Goal: Task Accomplishment & Management: Manage account settings

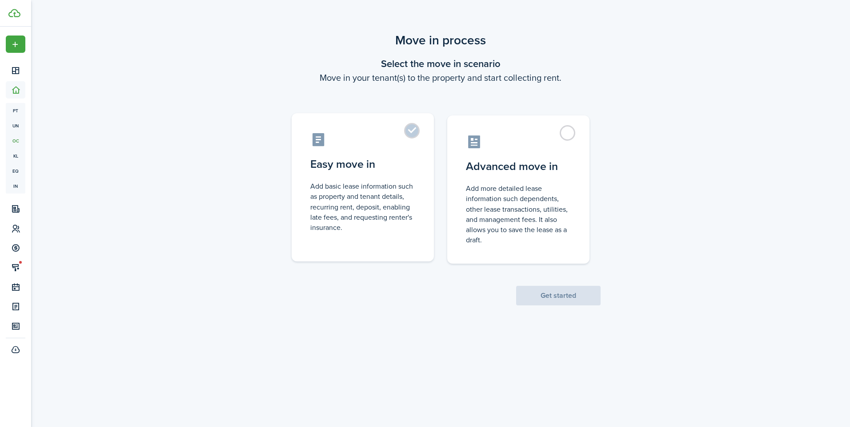
click at [414, 131] on label "Easy move in Add basic lease information such as property and tenant details, r…" at bounding box center [362, 187] width 142 height 148
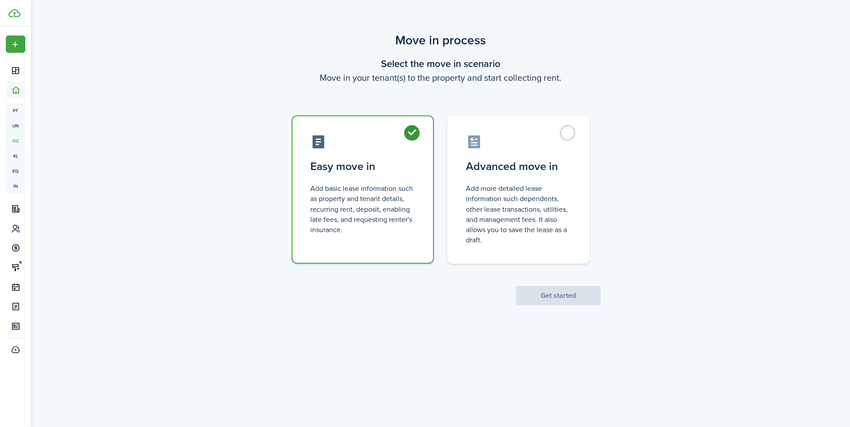
radio input "true"
click at [545, 299] on button "Get started" at bounding box center [558, 296] width 84 height 20
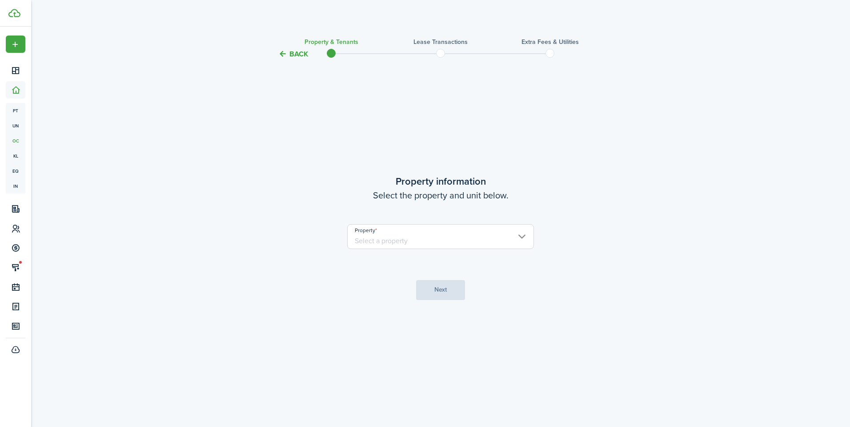
click at [444, 241] on input "Property" at bounding box center [440, 236] width 187 height 25
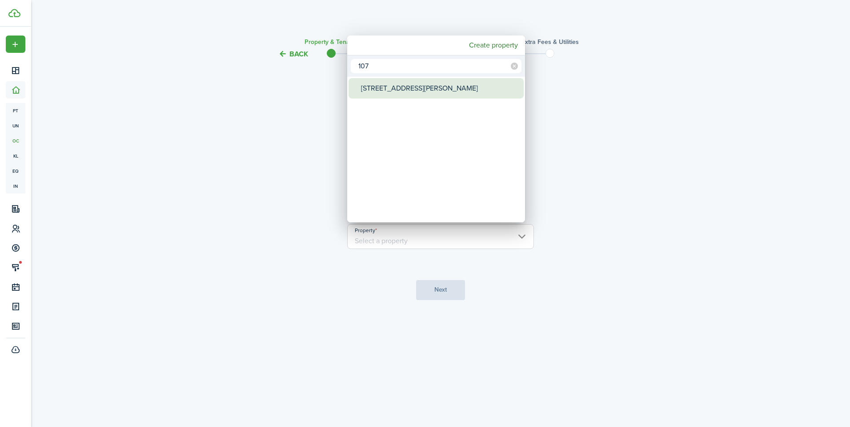
type input "107"
click at [389, 84] on div "[STREET_ADDRESS][PERSON_NAME]" at bounding box center [439, 88] width 157 height 20
type input "[STREET_ADDRESS][PERSON_NAME]"
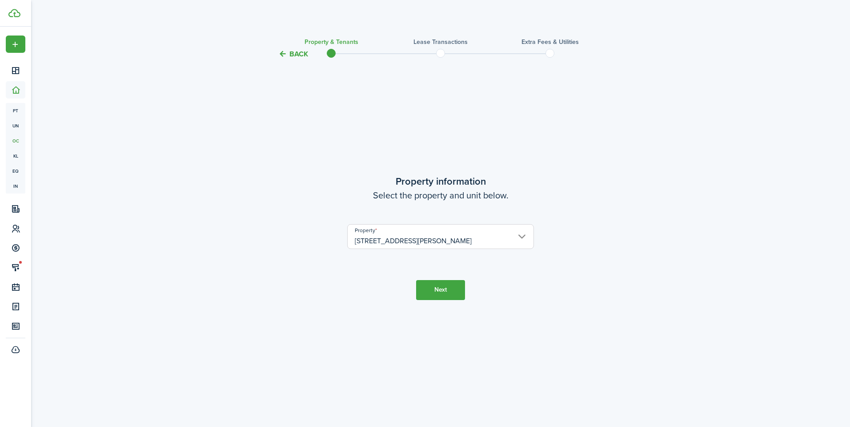
click at [441, 297] on button "Next" at bounding box center [440, 290] width 49 height 20
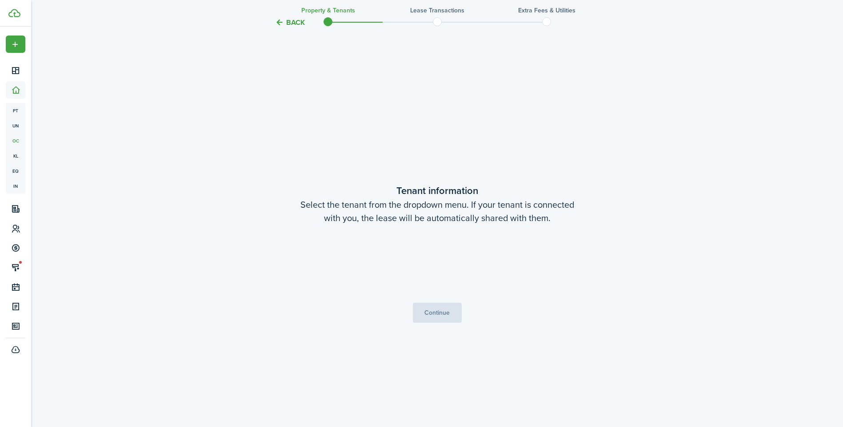
scroll to position [368, 0]
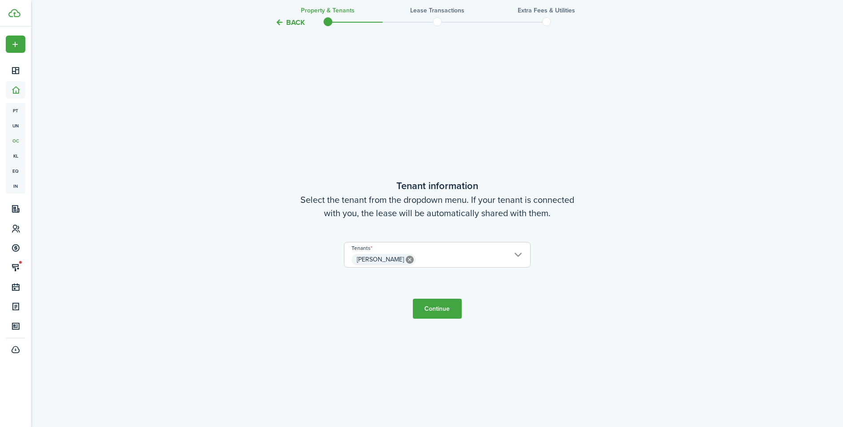
click at [433, 309] on button "Continue" at bounding box center [437, 309] width 49 height 20
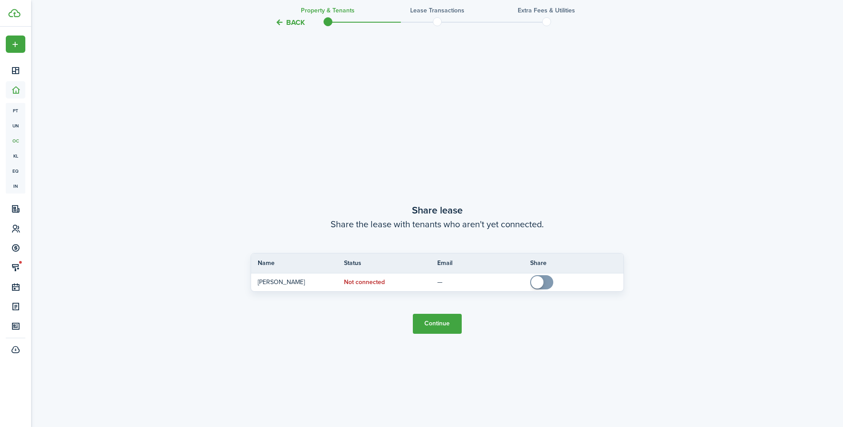
scroll to position [795, 0]
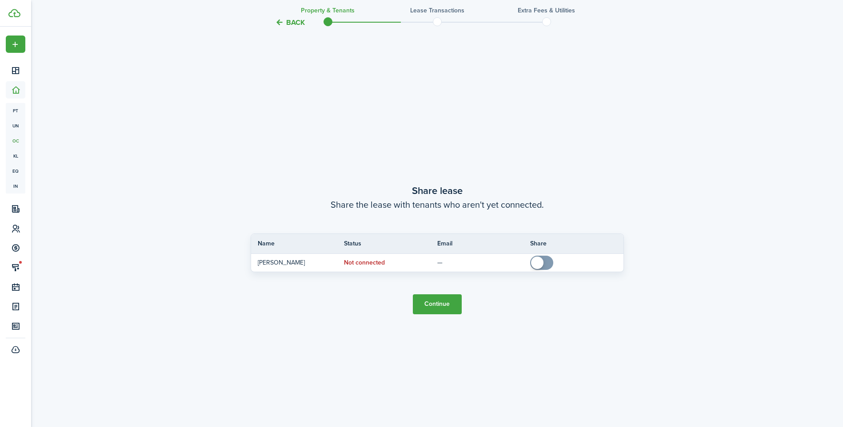
click at [446, 305] on button "Continue" at bounding box center [437, 305] width 49 height 20
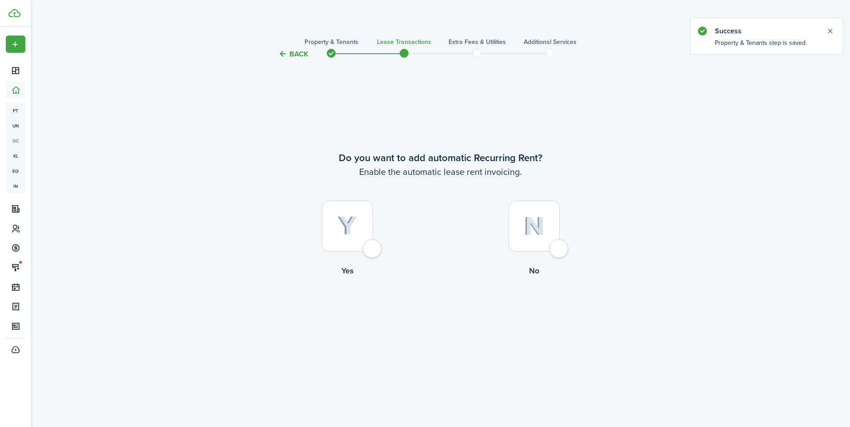
click at [559, 247] on div at bounding box center [533, 226] width 51 height 51
radio input "true"
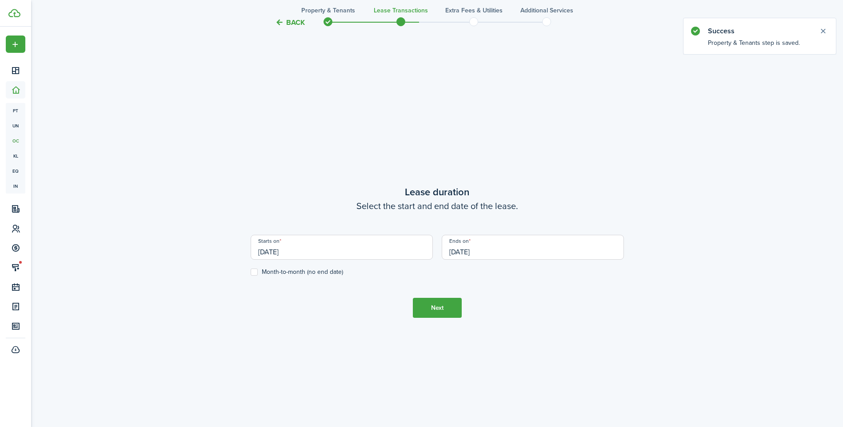
scroll to position [368, 0]
click at [285, 20] on button "Back" at bounding box center [290, 22] width 30 height 9
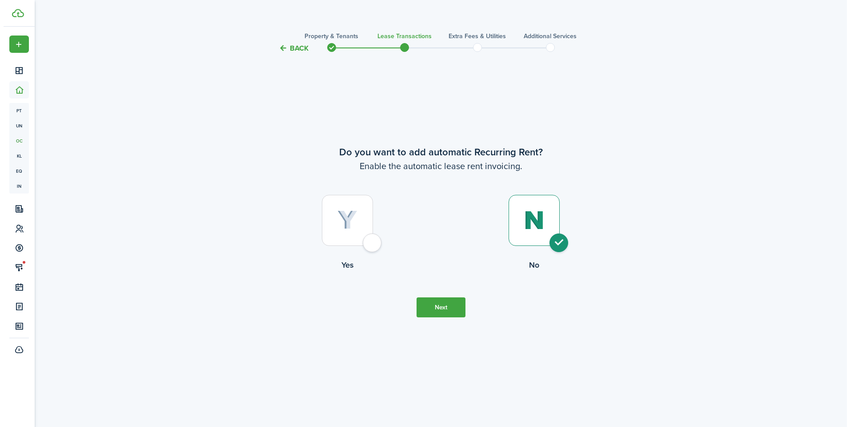
scroll to position [0, 0]
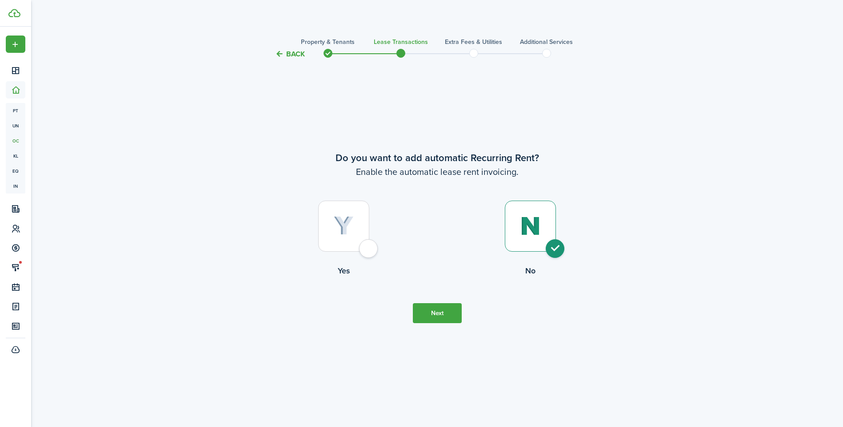
click at [289, 20] on dashboard-content "Back Property & Tenants Lease Transactions Extra fees & Utilities Additional Se…" at bounding box center [437, 427] width 812 height 855
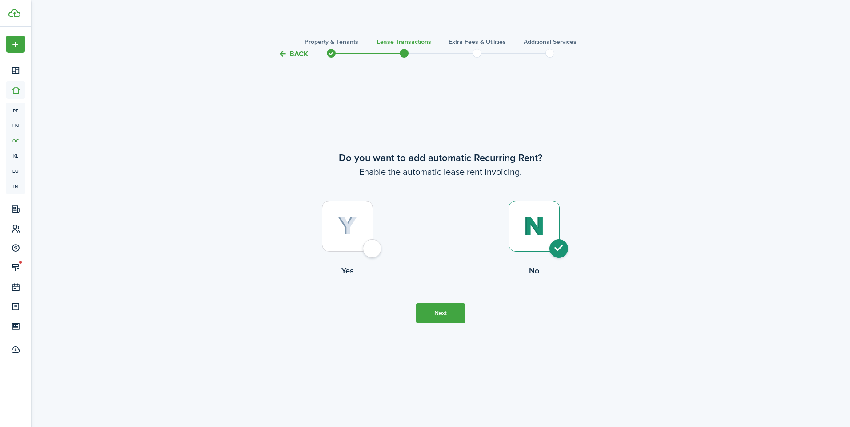
click at [288, 52] on button "Back" at bounding box center [293, 53] width 30 height 9
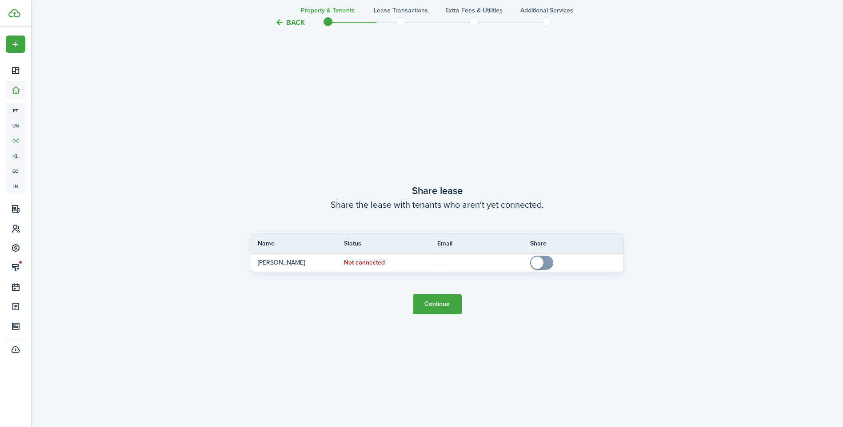
click at [296, 26] on button "Back" at bounding box center [290, 22] width 30 height 9
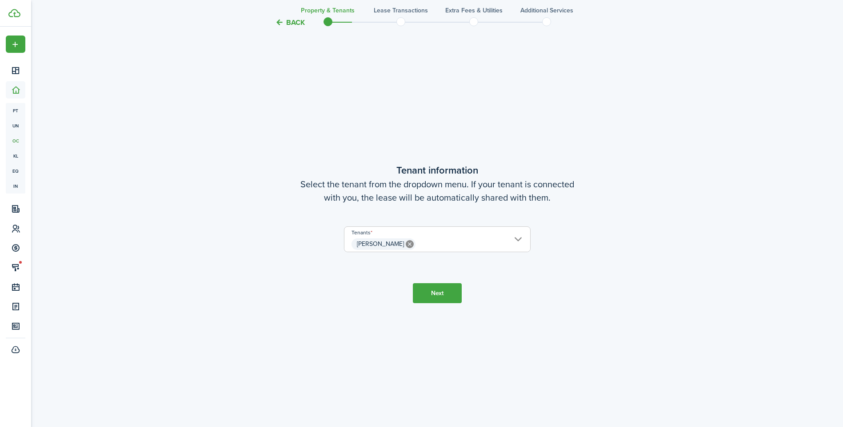
scroll to position [370, 0]
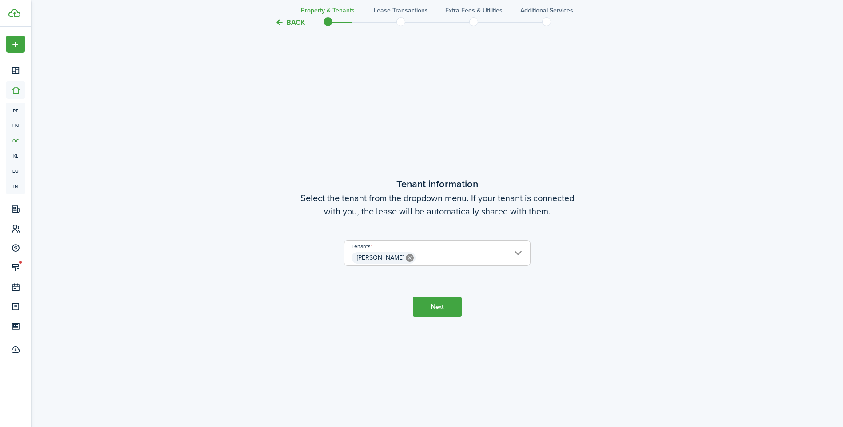
click at [296, 26] on button "Back" at bounding box center [290, 22] width 30 height 9
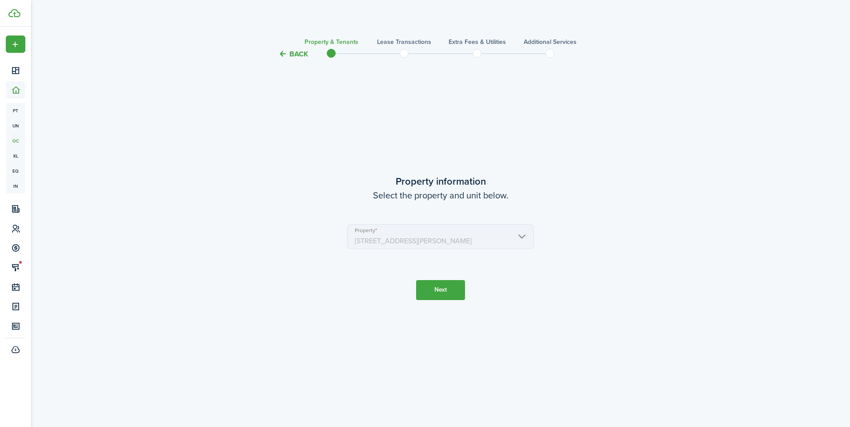
click at [289, 50] on button "Back" at bounding box center [293, 53] width 30 height 9
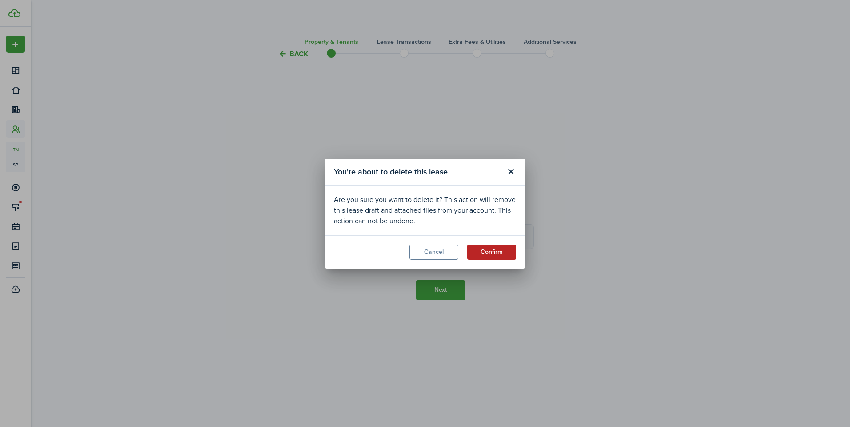
click at [494, 256] on button "Confirm" at bounding box center [491, 252] width 49 height 15
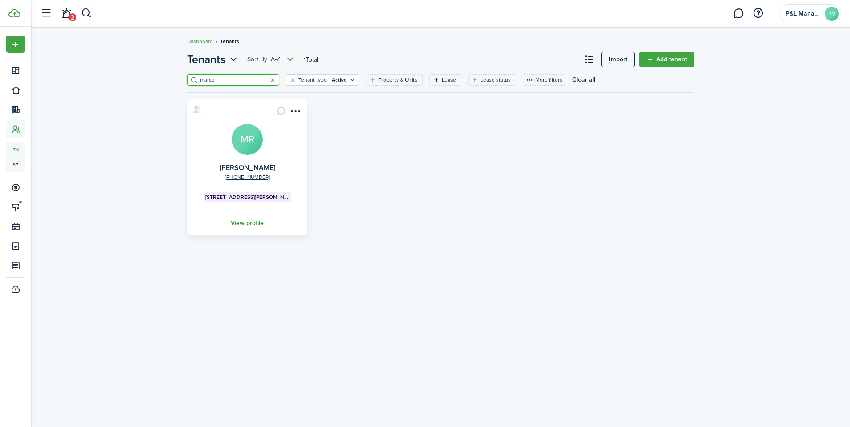
click at [247, 219] on link "View profile" at bounding box center [247, 223] width 123 height 24
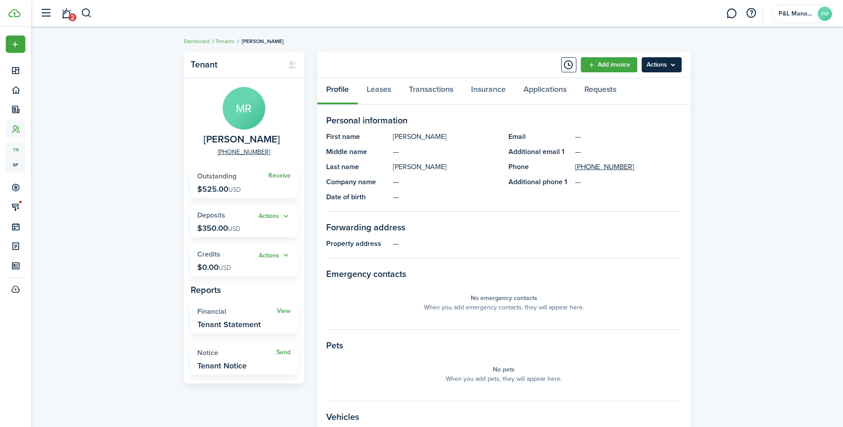
click at [671, 61] on menu-btn "Actions" at bounding box center [662, 64] width 40 height 15
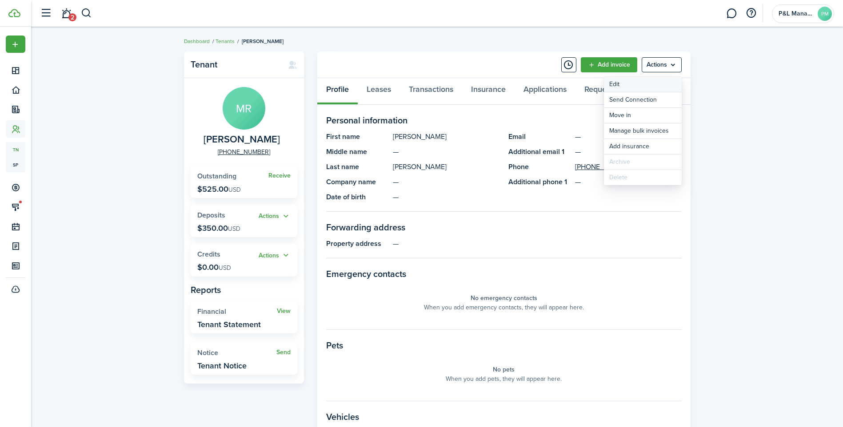
click at [649, 81] on link "Edit" at bounding box center [643, 84] width 78 height 15
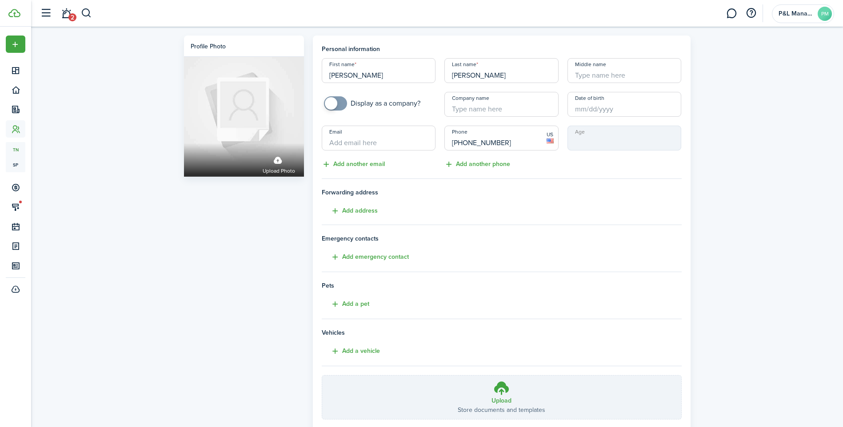
scroll to position [59, 0]
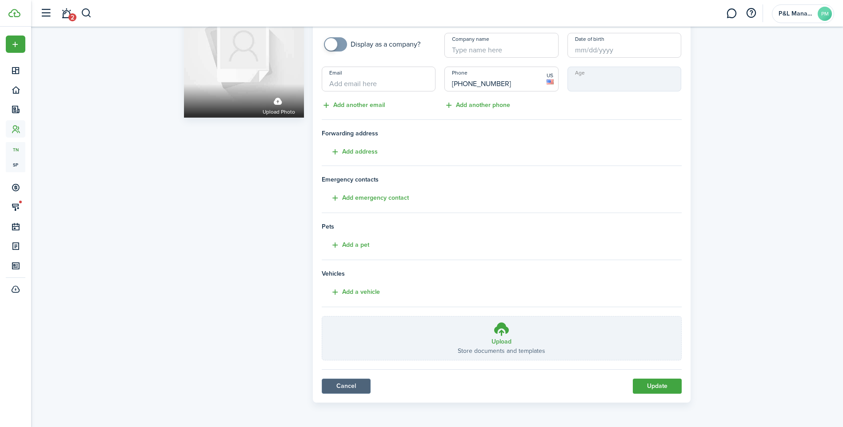
click at [340, 386] on link "Cancel" at bounding box center [346, 386] width 49 height 15
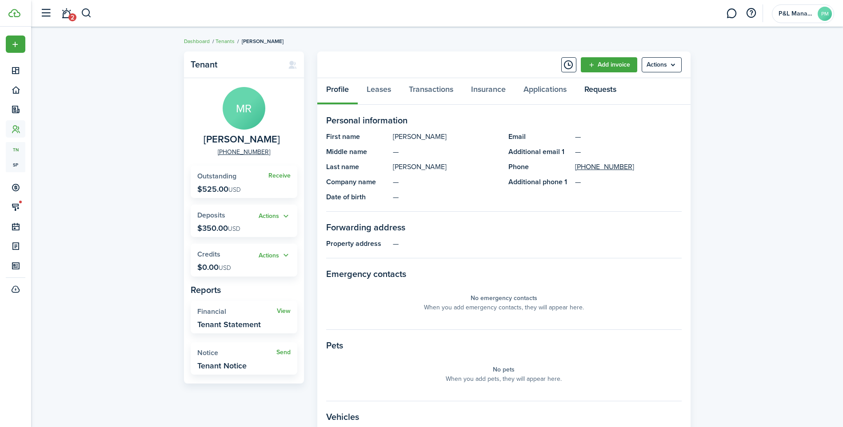
click at [597, 92] on link "Requests" at bounding box center [600, 91] width 50 height 27
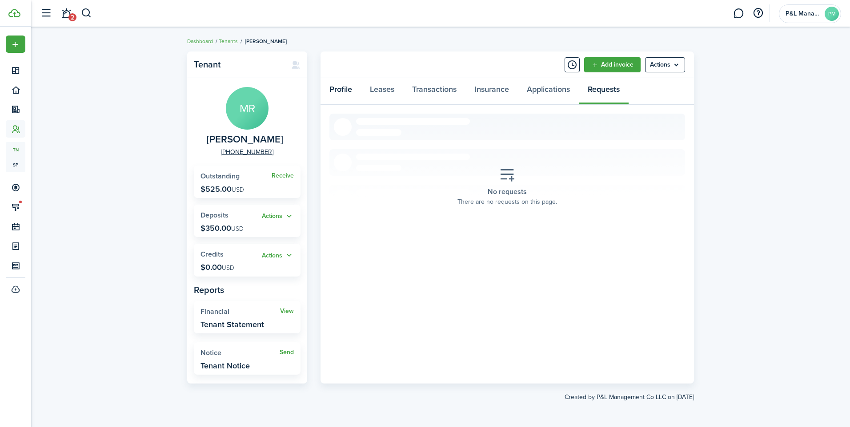
click at [345, 93] on link "Profile" at bounding box center [340, 91] width 40 height 27
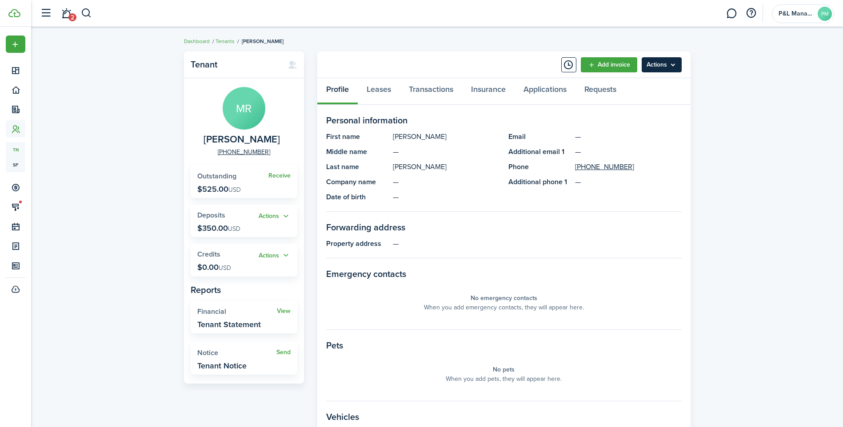
click at [660, 62] on menu-btn "Actions" at bounding box center [662, 64] width 40 height 15
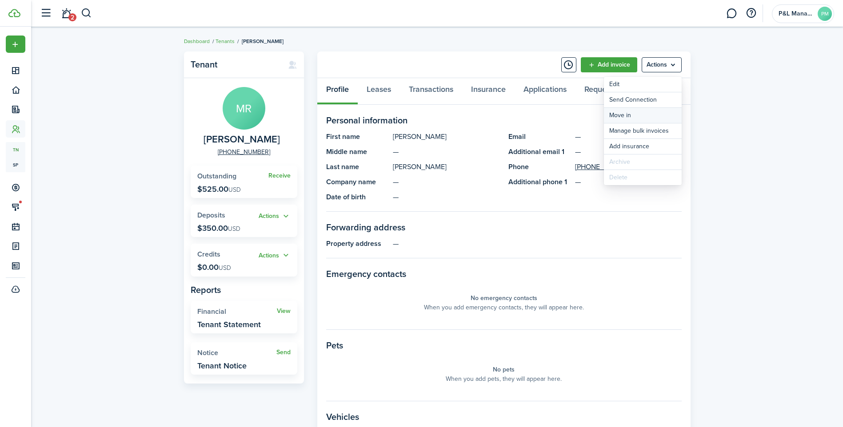
click at [621, 110] on link "Move in" at bounding box center [643, 115] width 78 height 15
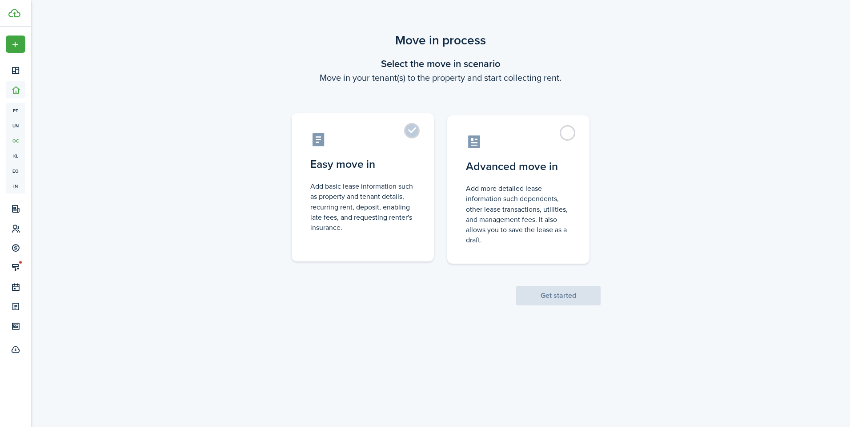
click at [402, 135] on control-radio-card-icon at bounding box center [362, 140] width 105 height 16
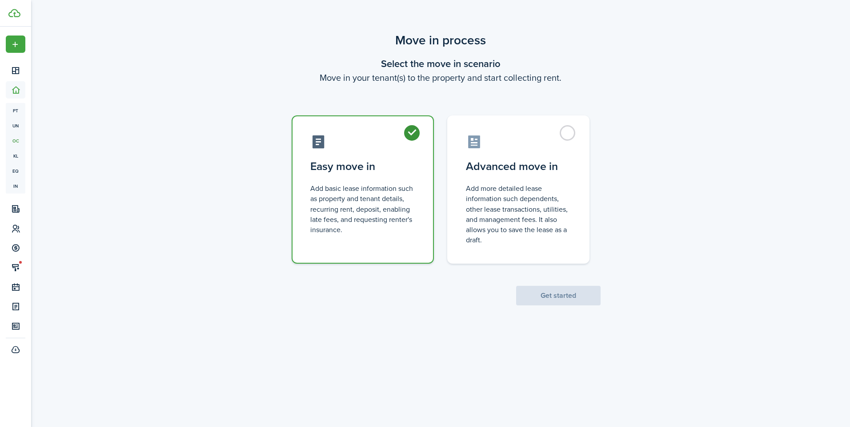
radio input "true"
click at [554, 291] on button "Get started" at bounding box center [558, 296] width 84 height 20
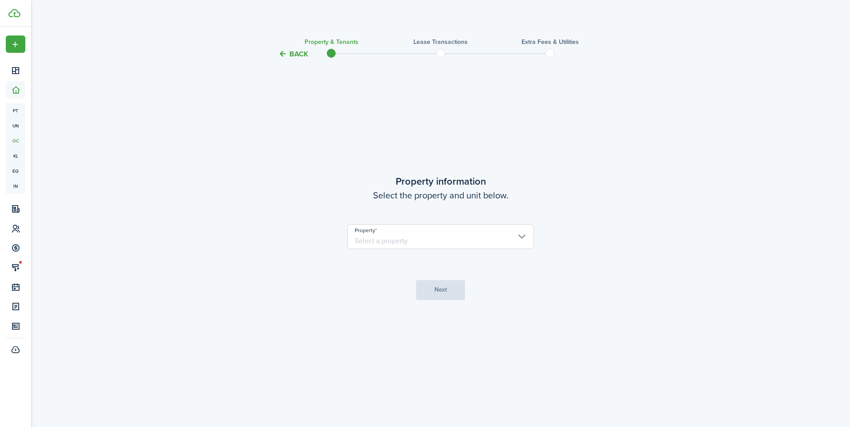
click at [445, 240] on input "Property" at bounding box center [440, 236] width 187 height 25
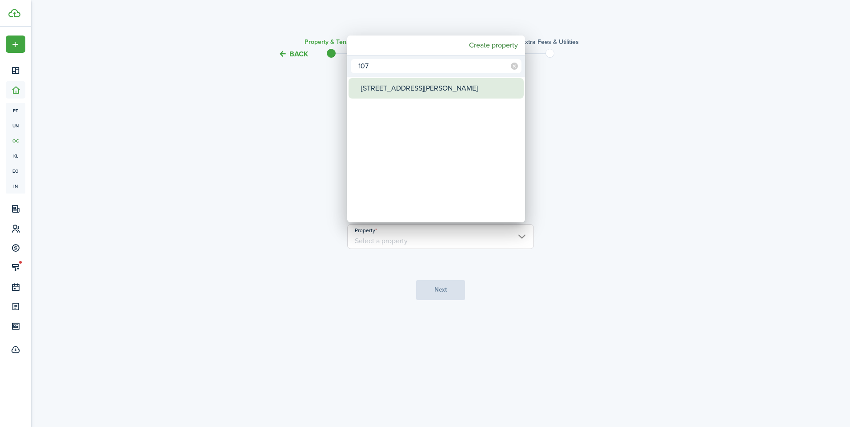
type input "107"
click at [392, 86] on div "[STREET_ADDRESS][PERSON_NAME]" at bounding box center [439, 88] width 157 height 20
type input "[STREET_ADDRESS][PERSON_NAME]"
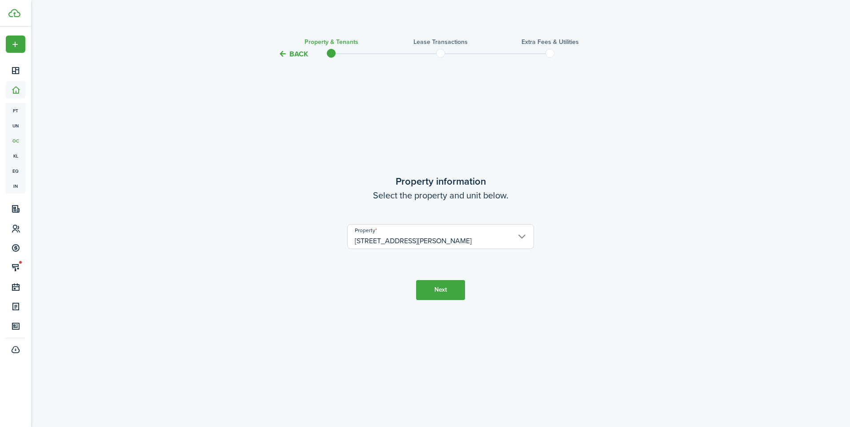
click at [442, 299] on button "Next" at bounding box center [440, 290] width 49 height 20
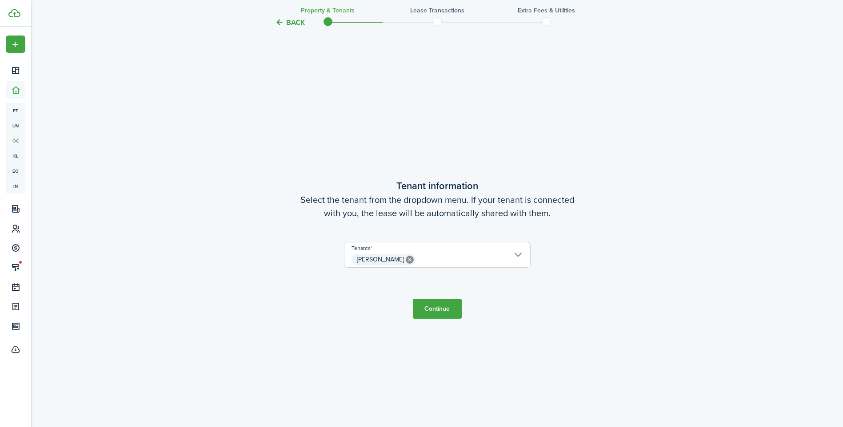
click at [431, 311] on button "Continue" at bounding box center [437, 309] width 49 height 20
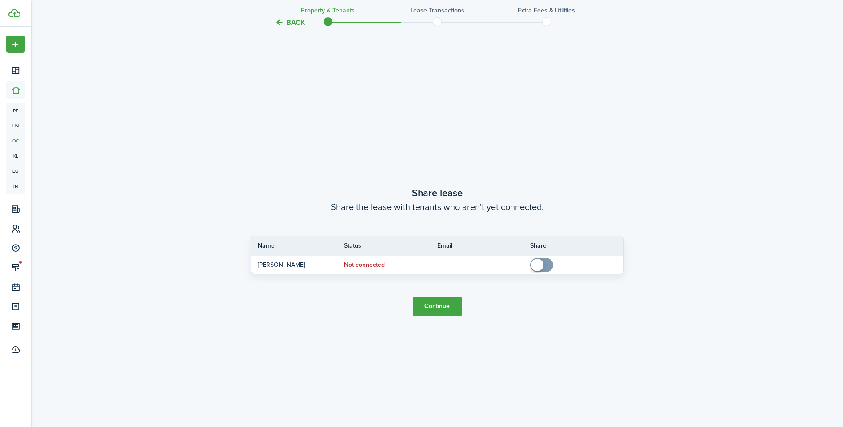
scroll to position [795, 0]
click at [435, 307] on button "Continue" at bounding box center [437, 305] width 49 height 20
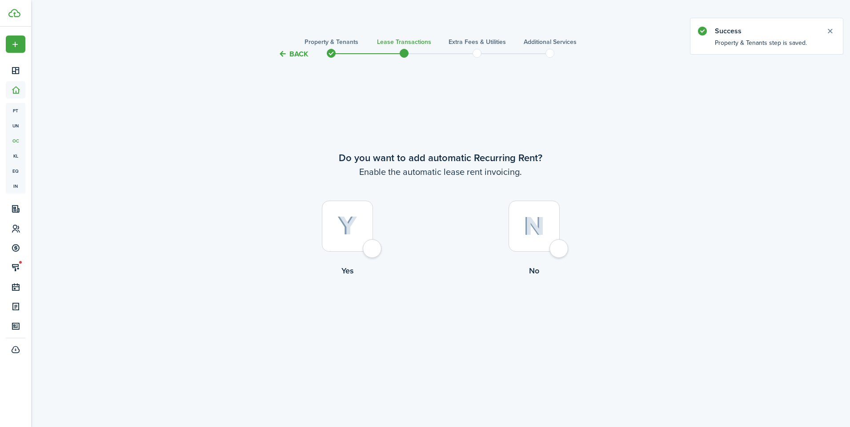
click at [556, 251] on div at bounding box center [533, 226] width 51 height 51
radio input "true"
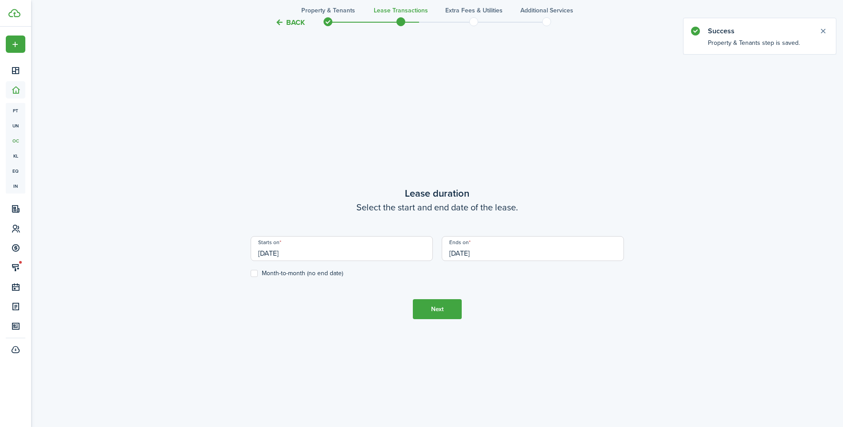
scroll to position [368, 0]
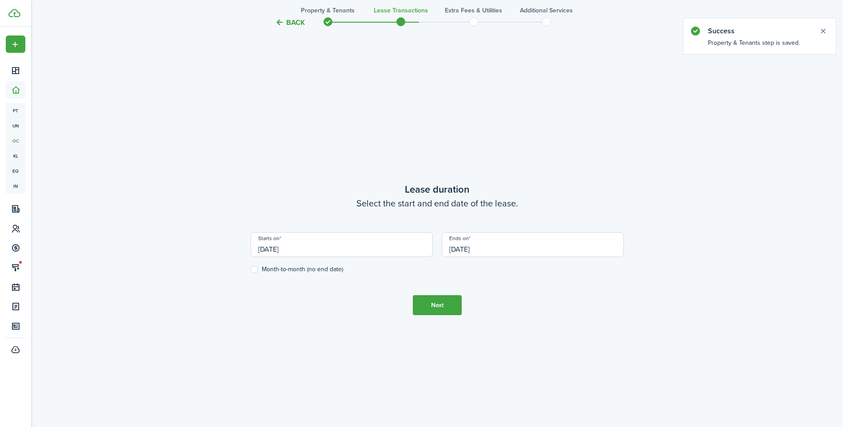
click at [253, 266] on label "Month-to-month (no end date)" at bounding box center [297, 269] width 92 height 7
click at [251, 270] on input "Month-to-month (no end date)" at bounding box center [250, 270] width 0 height 0
checkbox input "true"
drag, startPoint x: 285, startPoint y: 245, endPoint x: 251, endPoint y: 246, distance: 34.7
click at [245, 246] on div "Back Property & Tenants Lease Transactions Extra fees & Utilities Additional Se…" at bounding box center [437, 62] width 515 height 799
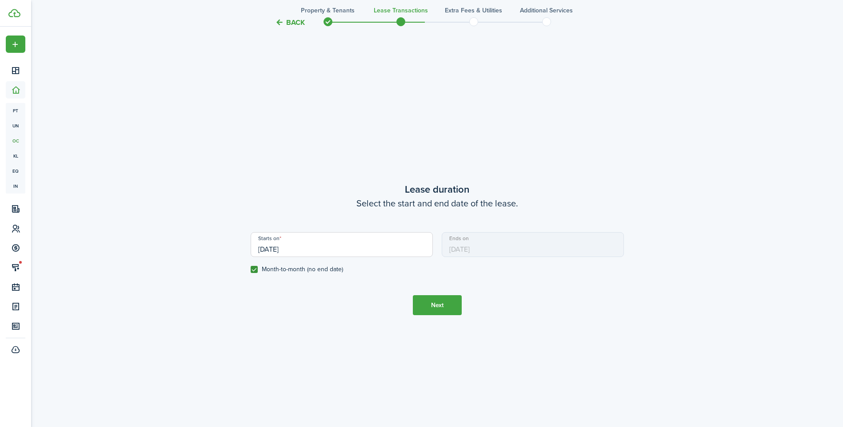
click at [304, 253] on input "[DATE]" at bounding box center [342, 244] width 182 height 25
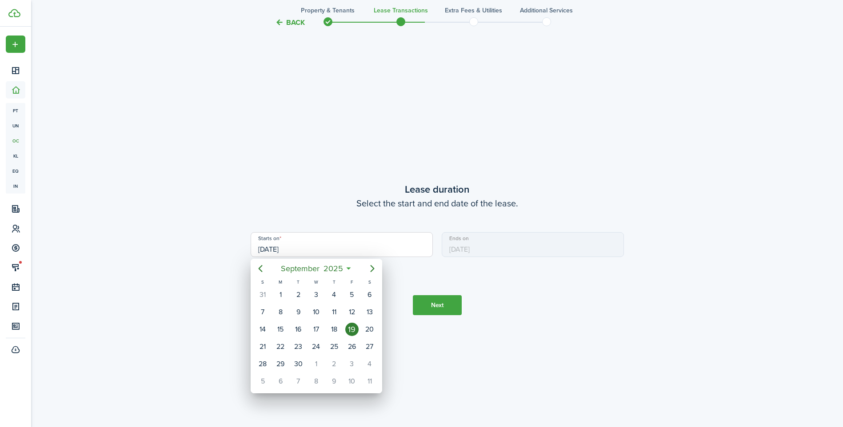
click at [442, 303] on div at bounding box center [421, 214] width 985 height 570
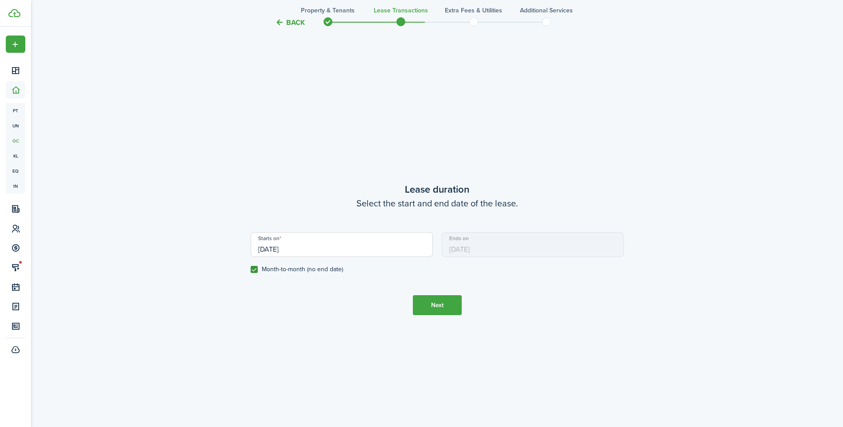
click at [355, 250] on input "[DATE]" at bounding box center [342, 244] width 182 height 25
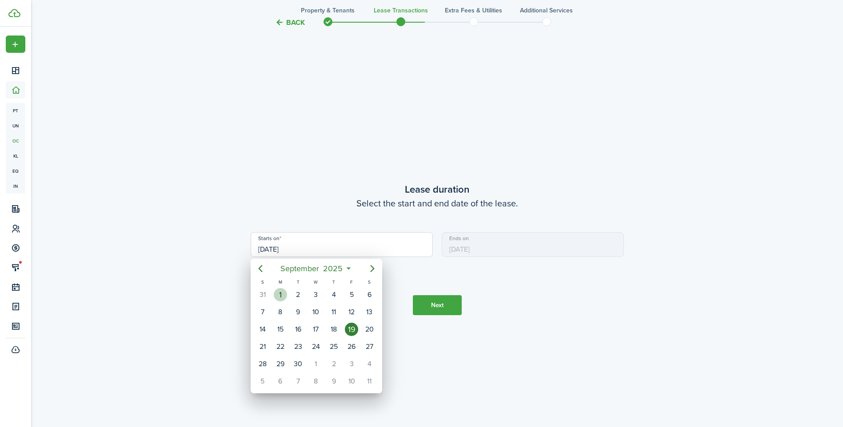
click at [282, 295] on div "1" at bounding box center [280, 294] width 13 height 13
type input "[DATE]"
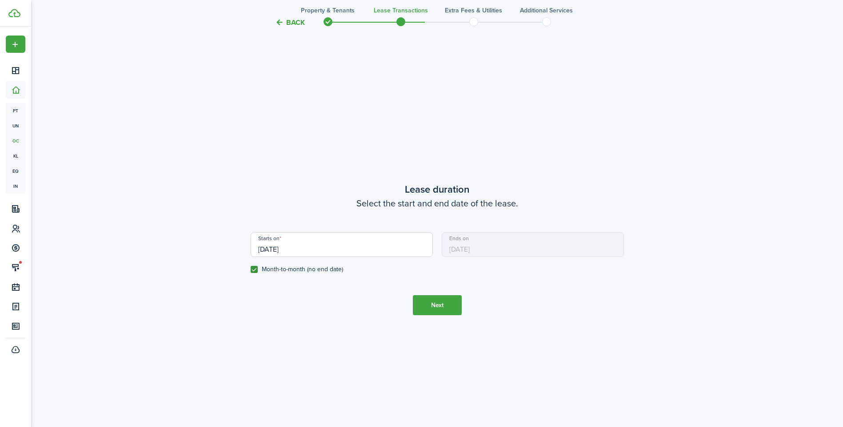
click at [448, 302] on button "Next" at bounding box center [437, 305] width 49 height 20
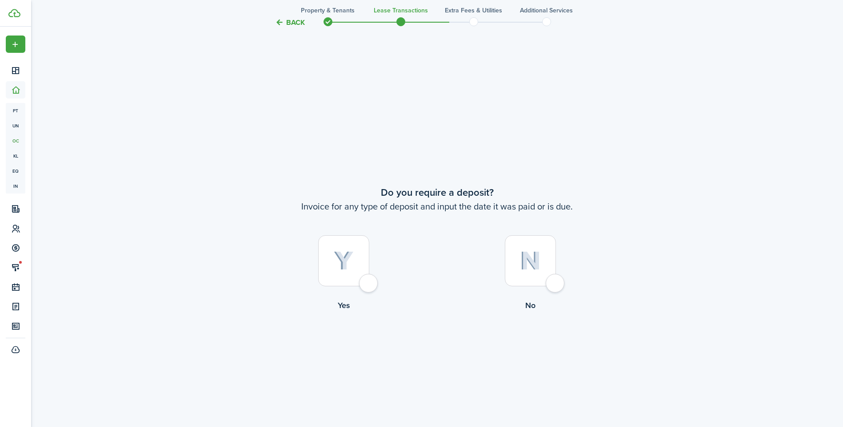
scroll to position [795, 0]
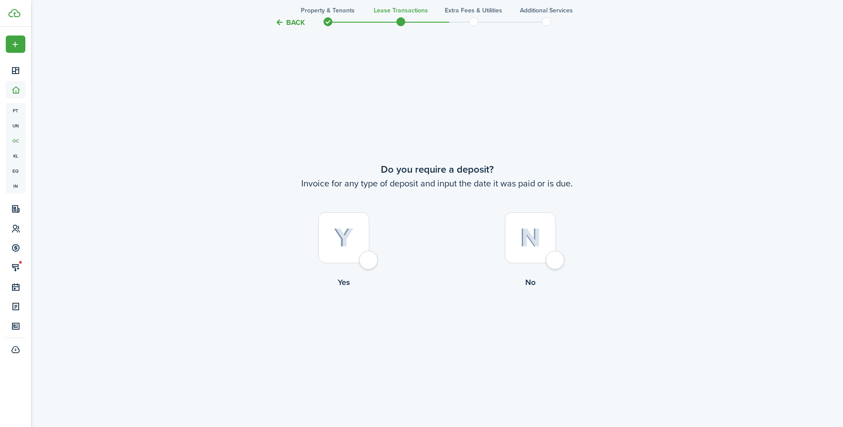
click at [543, 262] on div at bounding box center [530, 237] width 51 height 51
radio input "true"
click at [427, 342] on tc-wizard-step "Do you require a deposit? Invoice for any type of deposit and input the date it…" at bounding box center [437, 248] width 373 height 427
click at [432, 330] on button "Continue" at bounding box center [437, 325] width 49 height 20
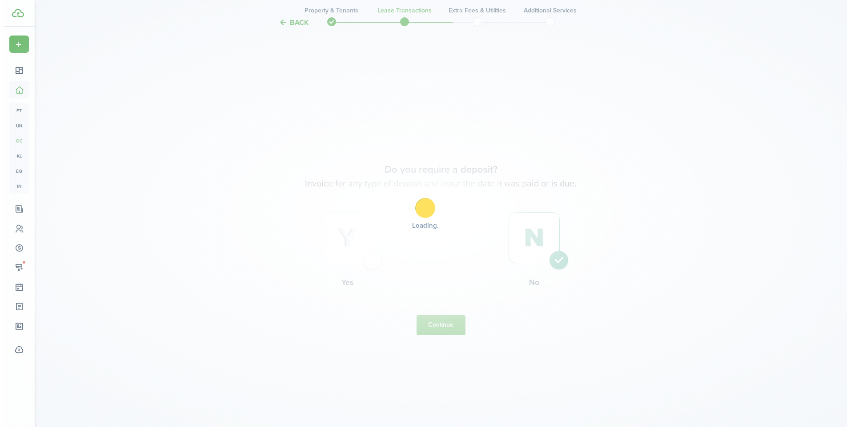
scroll to position [0, 0]
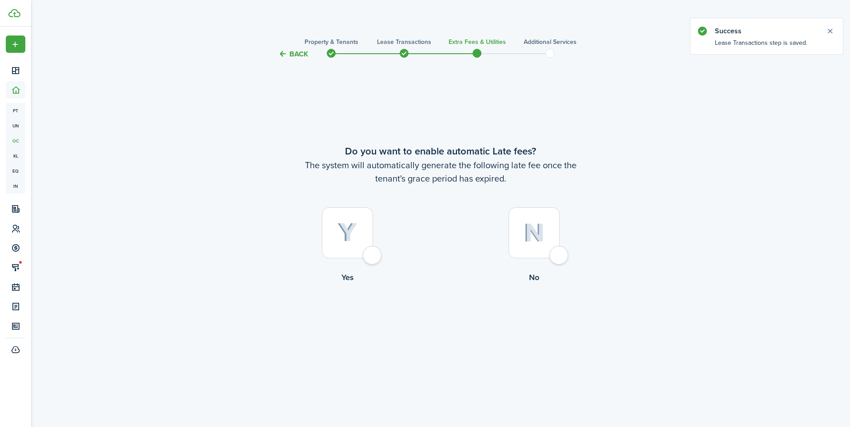
click at [559, 259] on div at bounding box center [533, 232] width 51 height 51
radio input "true"
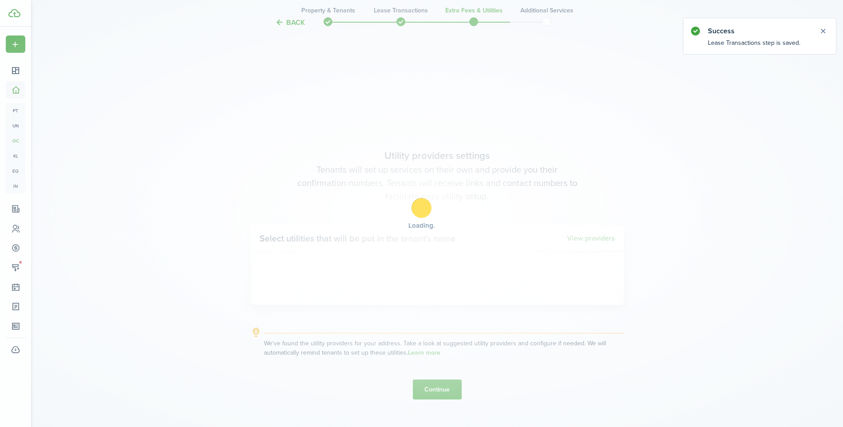
scroll to position [368, 0]
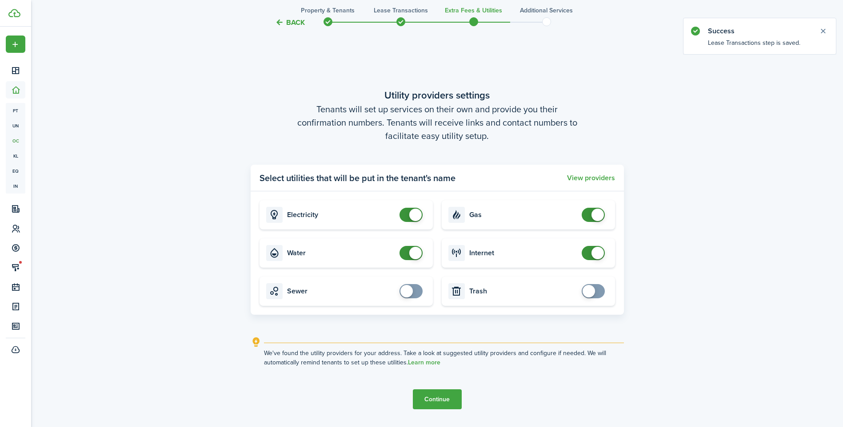
click at [439, 396] on button "Continue" at bounding box center [437, 400] width 49 height 20
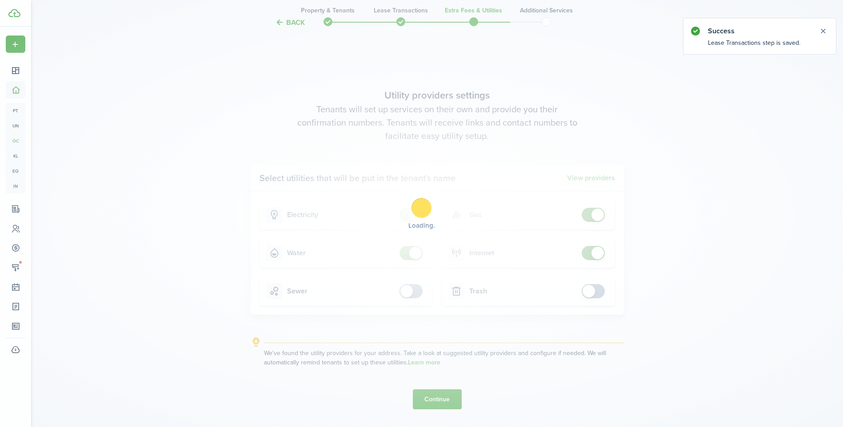
scroll to position [0, 0]
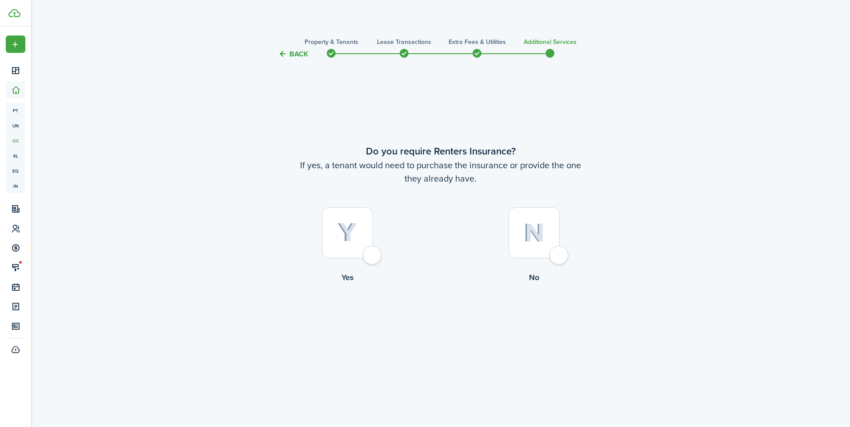
click at [559, 252] on div at bounding box center [533, 232] width 51 height 51
radio input "true"
click at [427, 317] on button "Complete move in" at bounding box center [440, 320] width 65 height 20
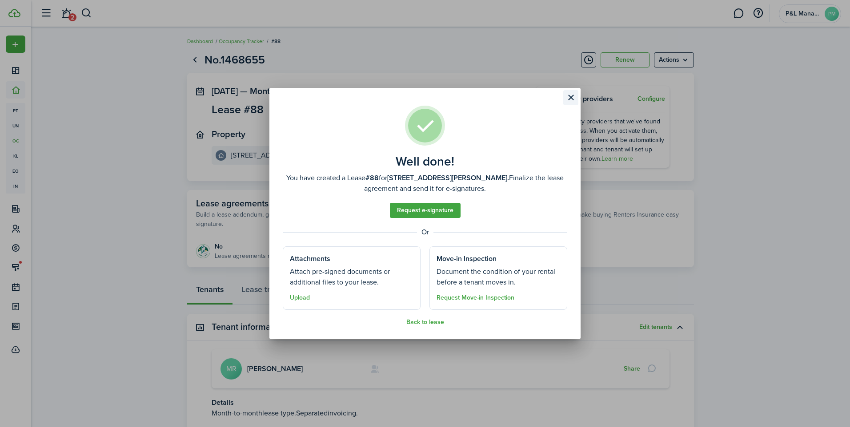
click at [568, 95] on button "Close modal" at bounding box center [570, 97] width 15 height 15
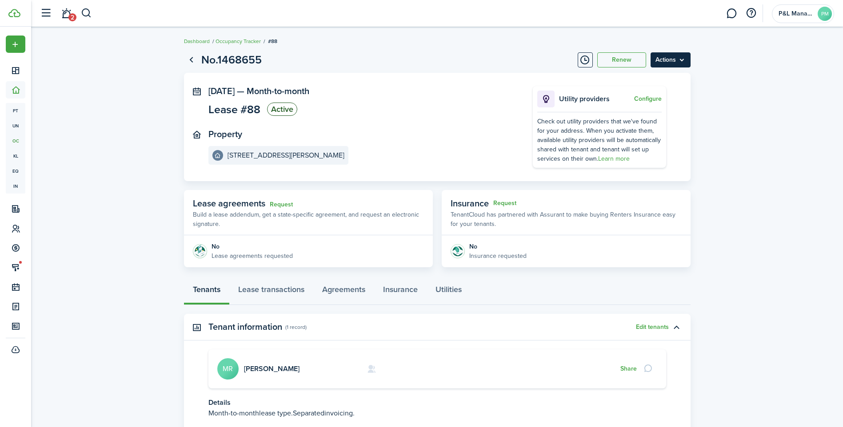
click at [665, 54] on menu-btn "Actions" at bounding box center [670, 59] width 40 height 15
click at [632, 112] on link "End Lease" at bounding box center [652, 110] width 78 height 15
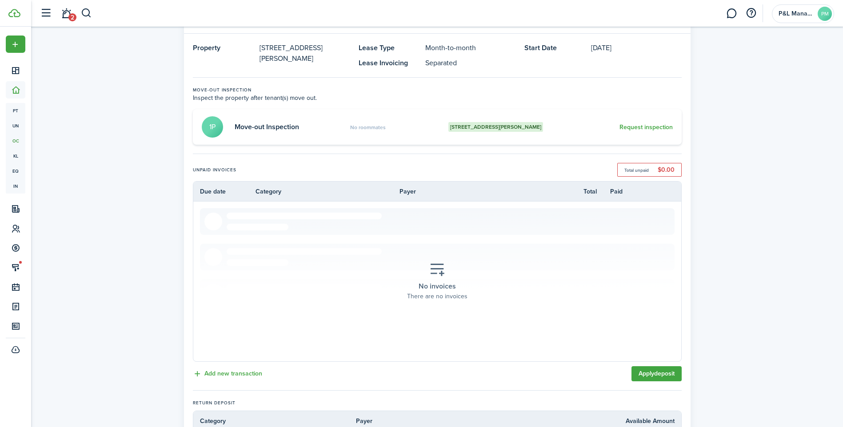
scroll to position [185, 0]
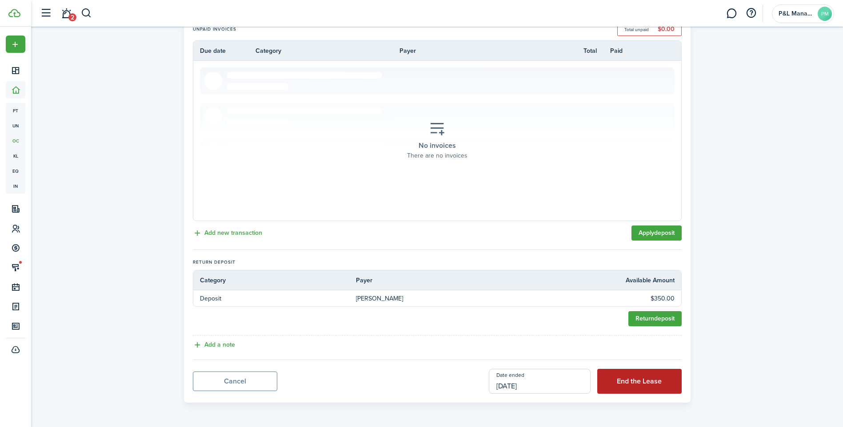
click at [641, 387] on button "End the Lease" at bounding box center [639, 381] width 84 height 25
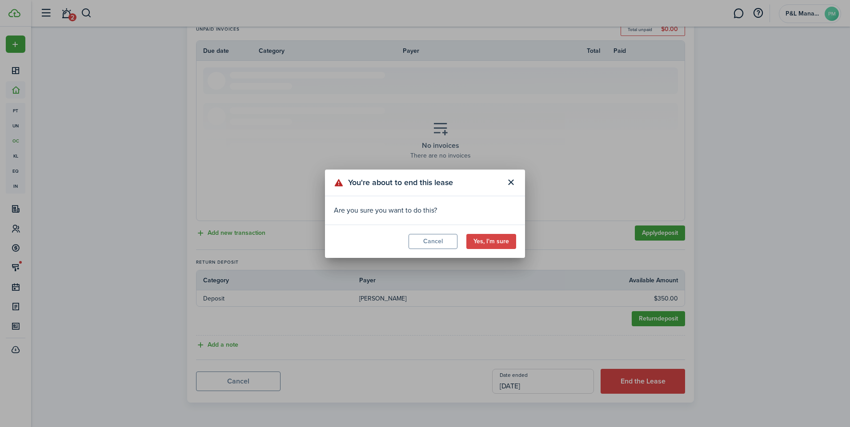
click at [427, 248] on button "Cancel" at bounding box center [432, 241] width 49 height 15
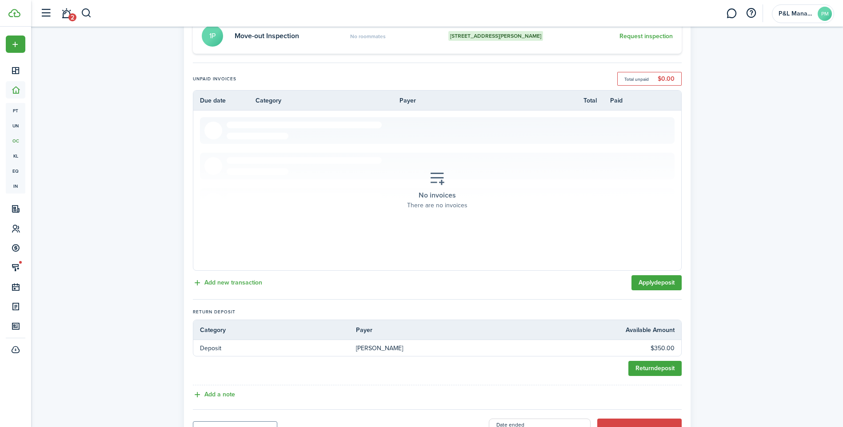
scroll to position [0, 0]
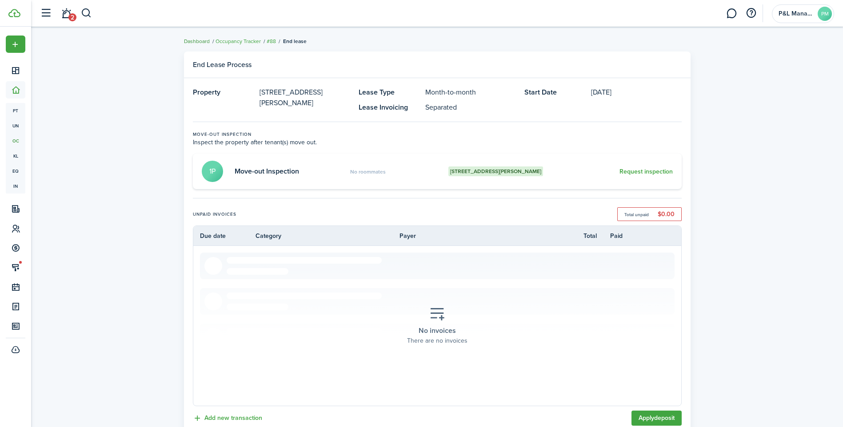
click at [197, 37] on ul "Dashboard Occupancy Tracker #88 End lease" at bounding box center [245, 42] width 123 height 12
click at [197, 40] on link "Dashboard" at bounding box center [197, 41] width 26 height 8
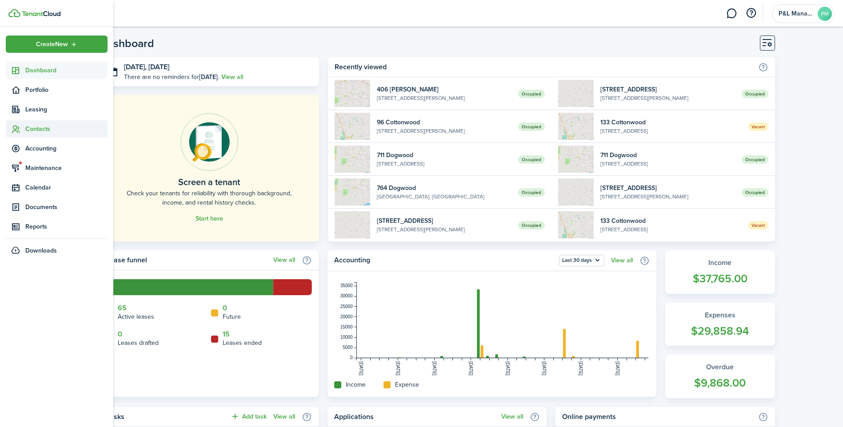
click at [28, 132] on span "Contacts" at bounding box center [66, 128] width 82 height 9
click at [34, 150] on span "Tenants" at bounding box center [66, 149] width 82 height 9
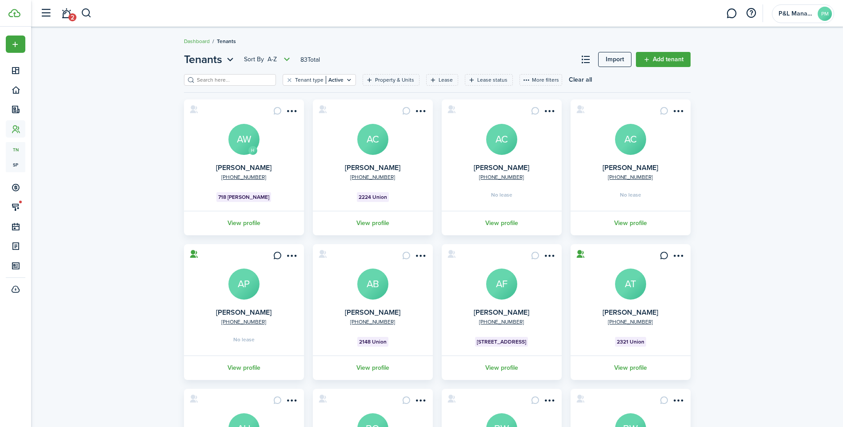
click at [196, 77] on input "search" at bounding box center [234, 80] width 78 height 8
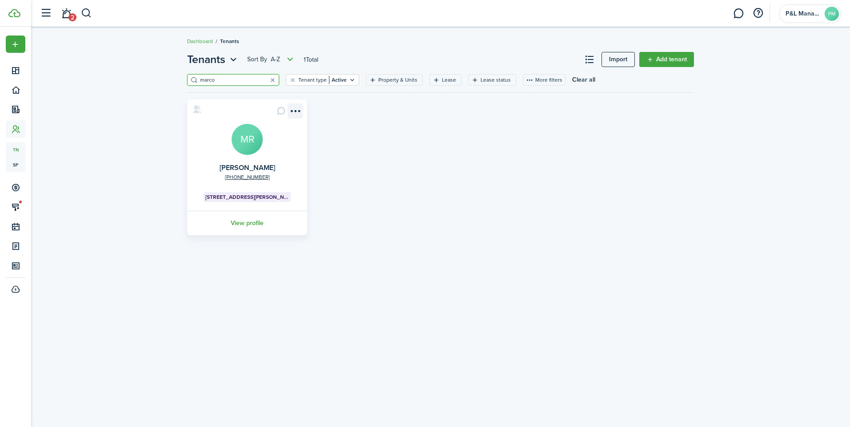
type input "marco"
click at [291, 109] on menu-btn-icon "Open menu" at bounding box center [294, 111] width 15 height 15
click at [266, 82] on button "button" at bounding box center [272, 80] width 12 height 12
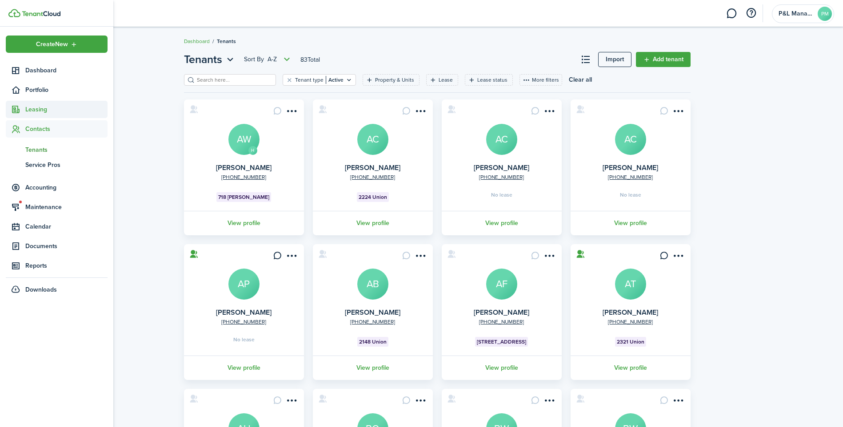
click at [32, 109] on span "Leasing" at bounding box center [66, 109] width 82 height 9
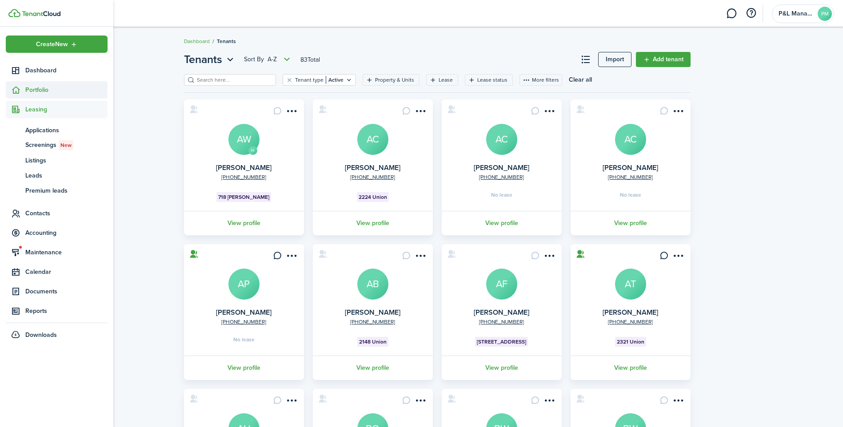
click at [36, 92] on span "Portfolio" at bounding box center [66, 89] width 82 height 9
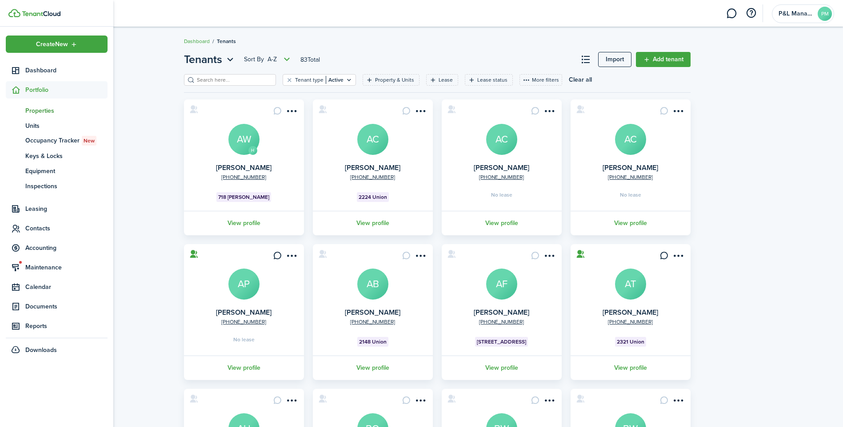
click at [35, 115] on span "Properties" at bounding box center [66, 110] width 82 height 9
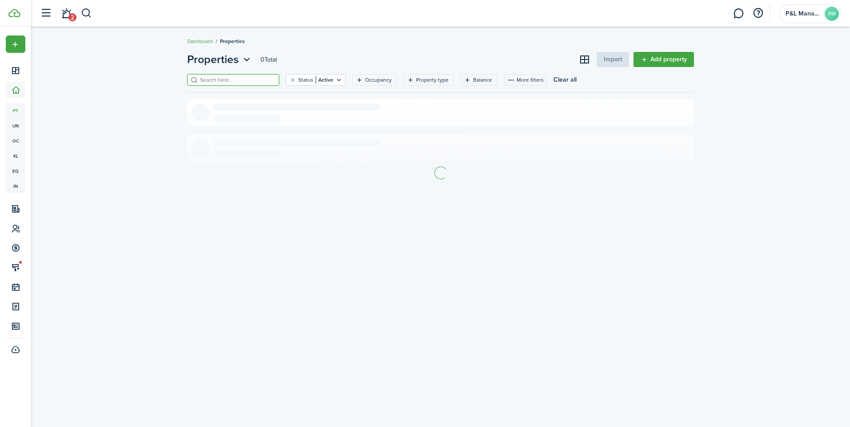
click at [204, 84] on input "search" at bounding box center [237, 80] width 78 height 8
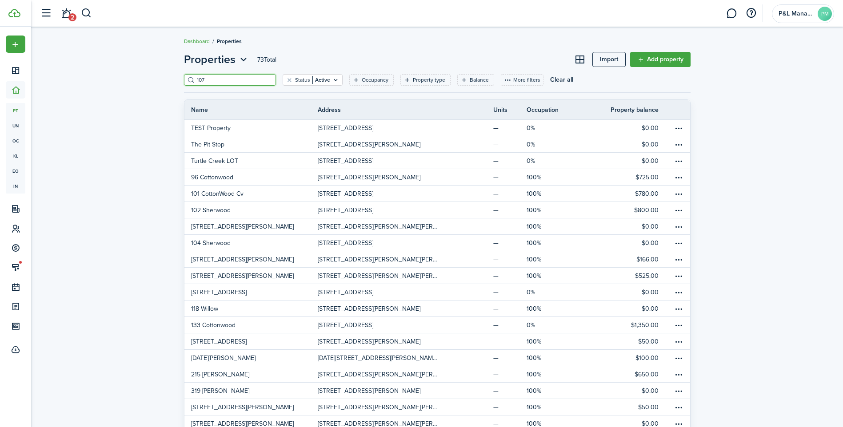
type input "107"
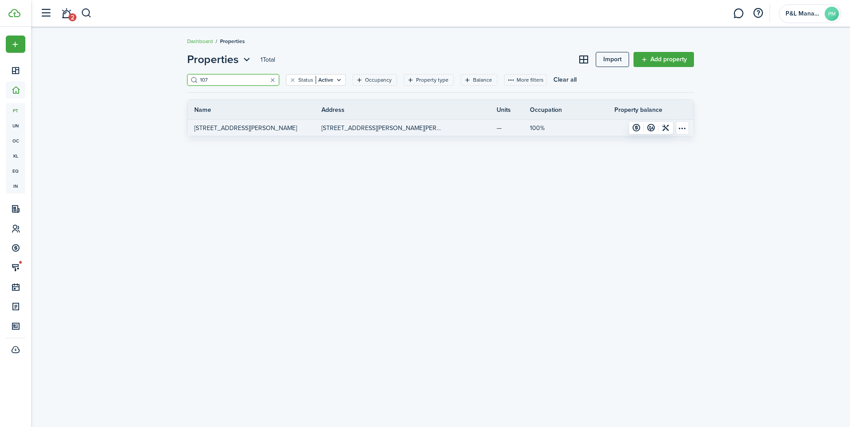
click at [293, 127] on link "[STREET_ADDRESS][PERSON_NAME]" at bounding box center [255, 128] width 134 height 16
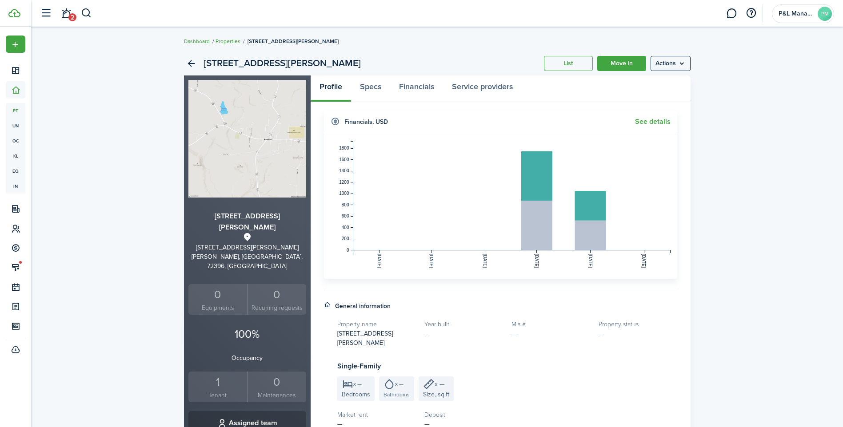
click at [219, 374] on div "1" at bounding box center [218, 382] width 55 height 17
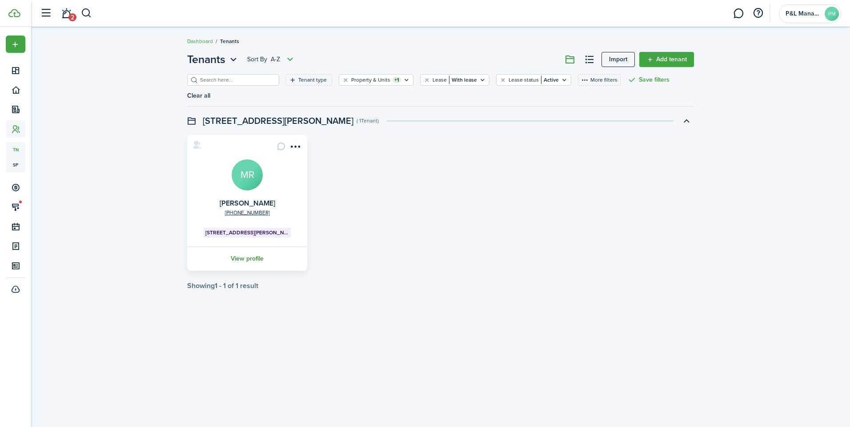
click at [251, 247] on link "View profile" at bounding box center [247, 259] width 123 height 24
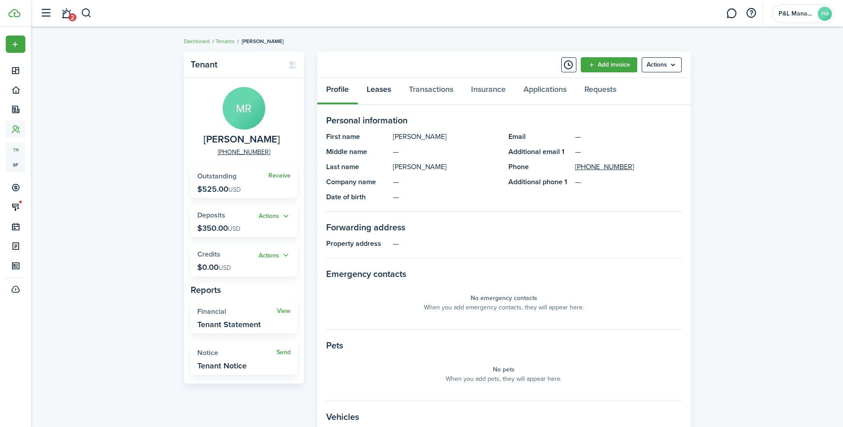
click at [372, 87] on link "Leases" at bounding box center [379, 91] width 42 height 27
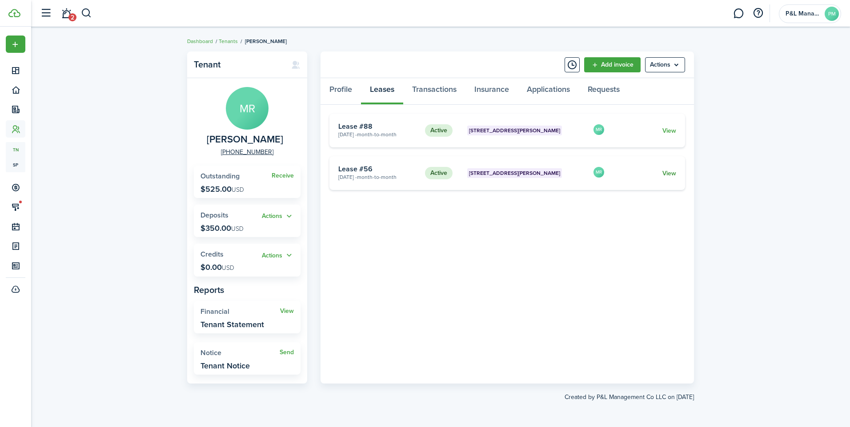
click at [667, 174] on link "View" at bounding box center [669, 173] width 14 height 9
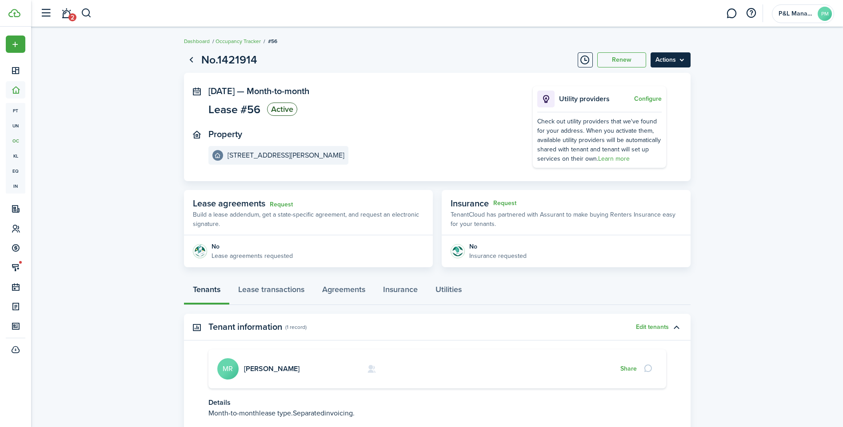
click at [674, 60] on menu-btn "Actions" at bounding box center [670, 59] width 40 height 15
click at [640, 109] on link "End Lease" at bounding box center [652, 110] width 78 height 15
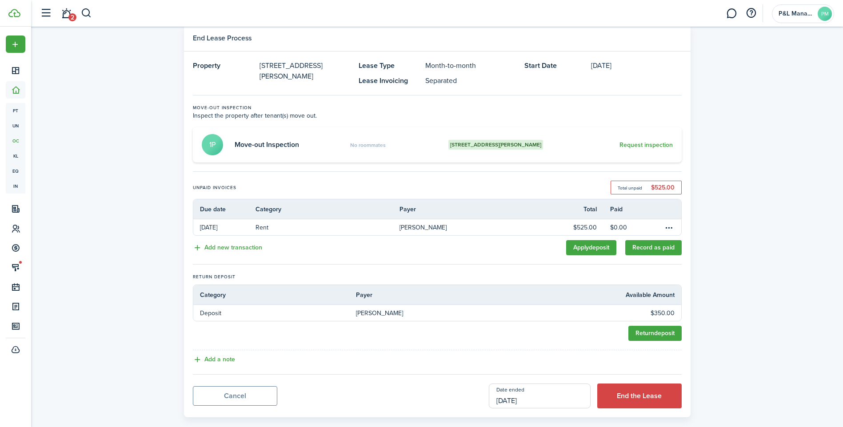
scroll to position [41, 0]
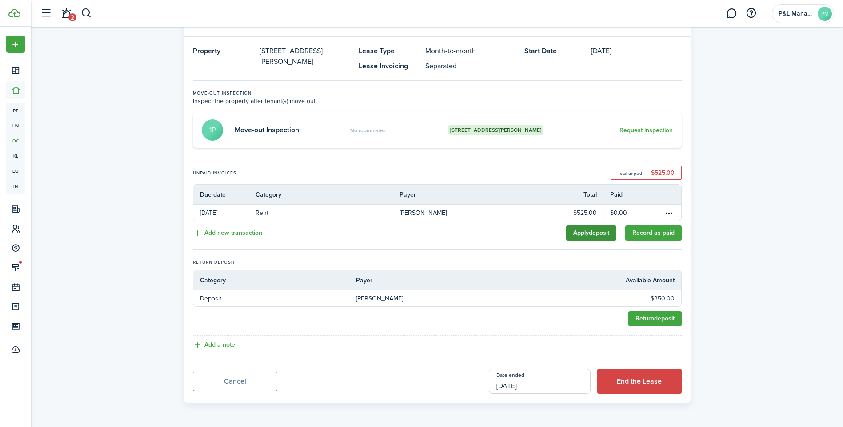
click at [587, 234] on link "Apply deposit" at bounding box center [591, 233] width 50 height 15
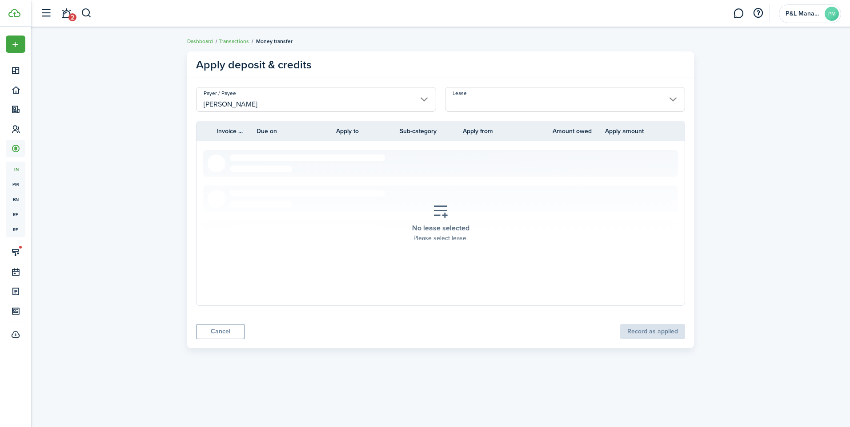
click at [534, 110] on input "Lease" at bounding box center [565, 99] width 240 height 25
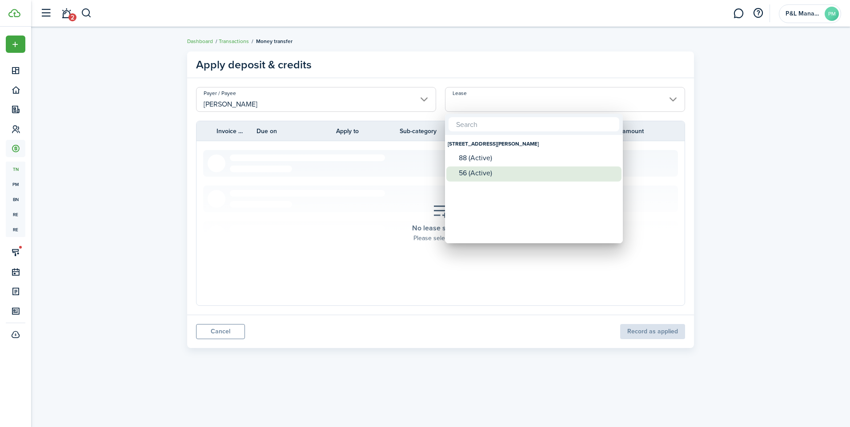
click at [491, 169] on div "56 (Active)" at bounding box center [537, 173] width 157 height 8
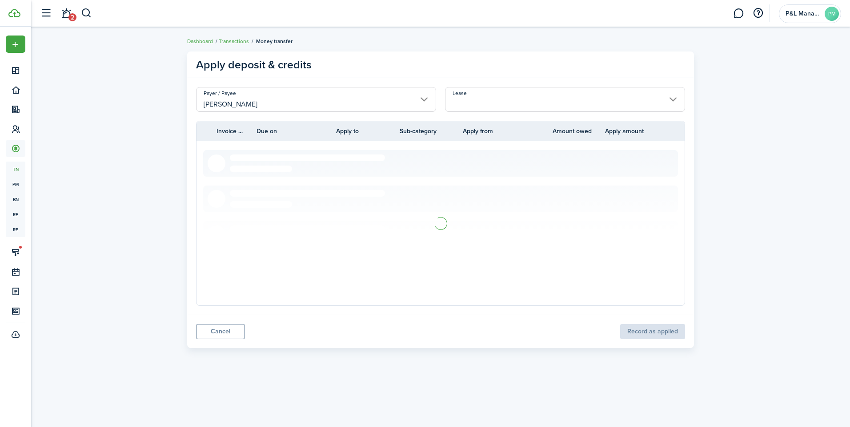
type input "[STREET_ADDRESS][PERSON_NAME]. Lease #56 (Active)"
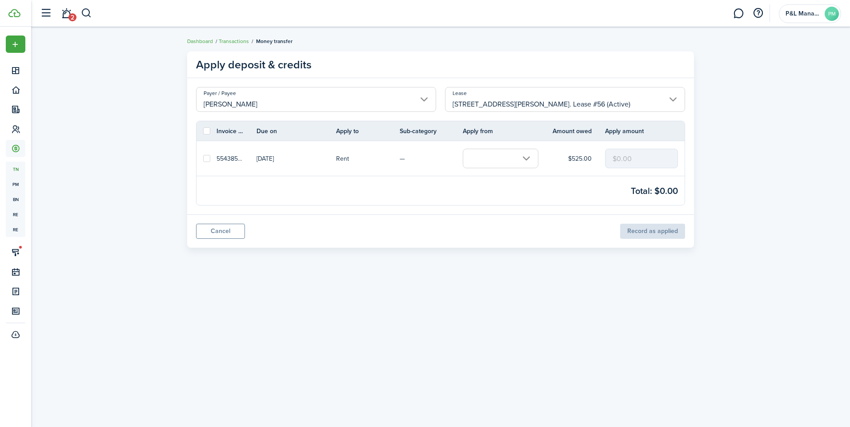
click at [512, 151] on input "text" at bounding box center [501, 159] width 76 height 20
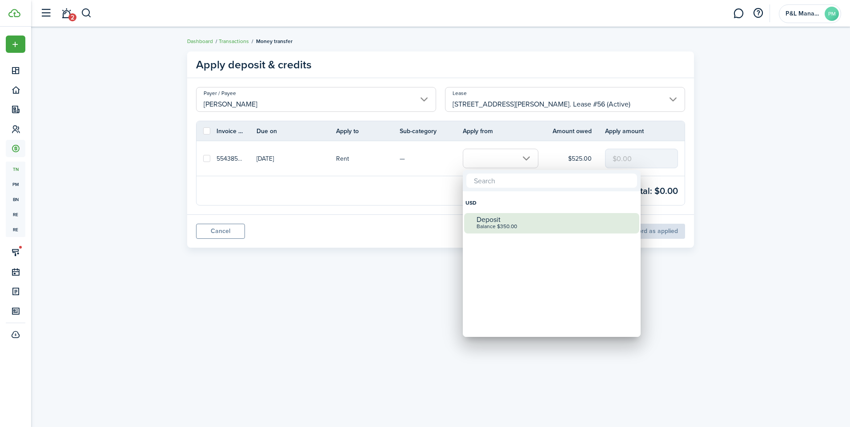
click at [488, 225] on div "Balance $350.00" at bounding box center [554, 227] width 157 height 6
checkbox input "true"
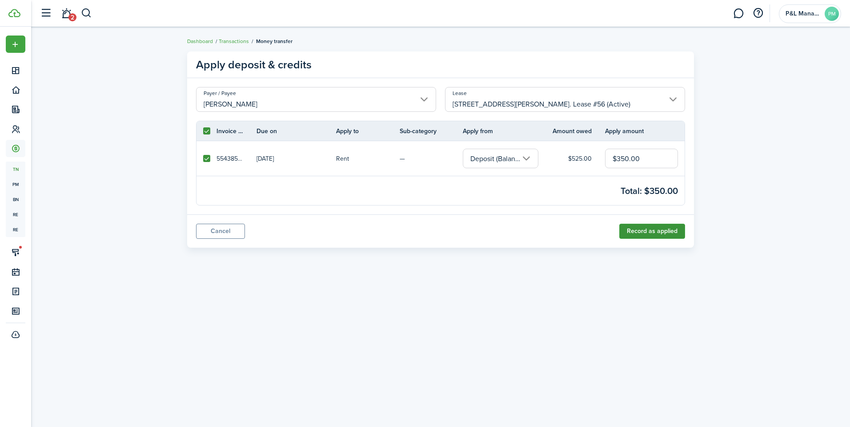
click at [631, 227] on button "Record as applied" at bounding box center [652, 231] width 66 height 15
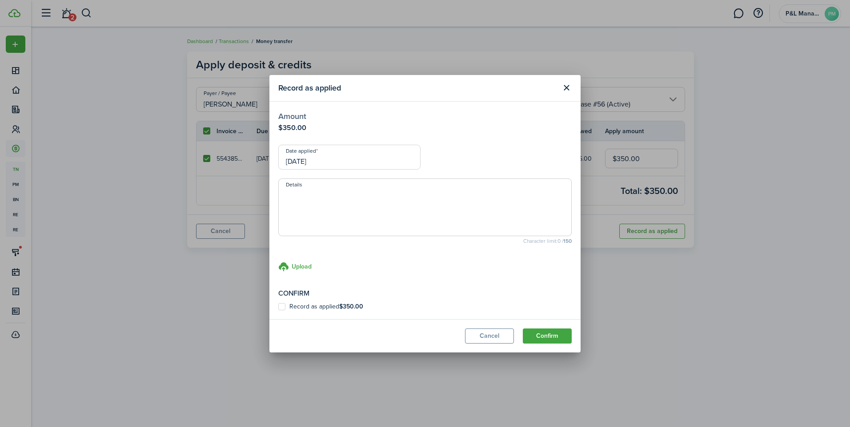
click at [281, 305] on label "Record as applied $350.00" at bounding box center [320, 306] width 85 height 7
click at [278, 307] on input "Record as applied $350.00" at bounding box center [278, 307] width 0 height 0
checkbox input "true"
click at [543, 337] on button "Confirm" at bounding box center [547, 336] width 49 height 15
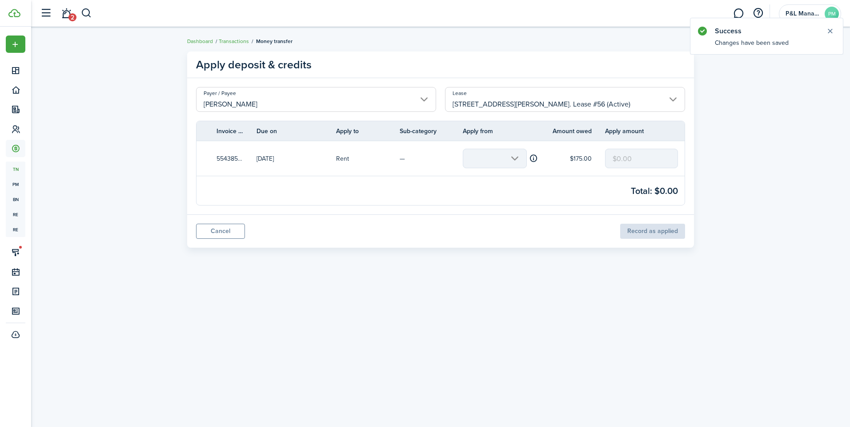
click at [575, 102] on input "[STREET_ADDRESS][PERSON_NAME]. Lease #56 (Active)" at bounding box center [565, 99] width 240 height 25
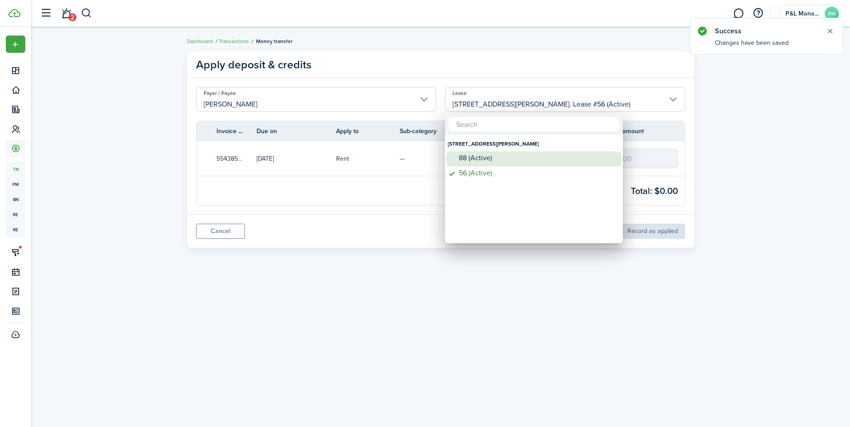
click at [462, 164] on div "88 (Active)" at bounding box center [537, 158] width 157 height 13
type input "[STREET_ADDRESS][PERSON_NAME]. Lease #88 (Active)"
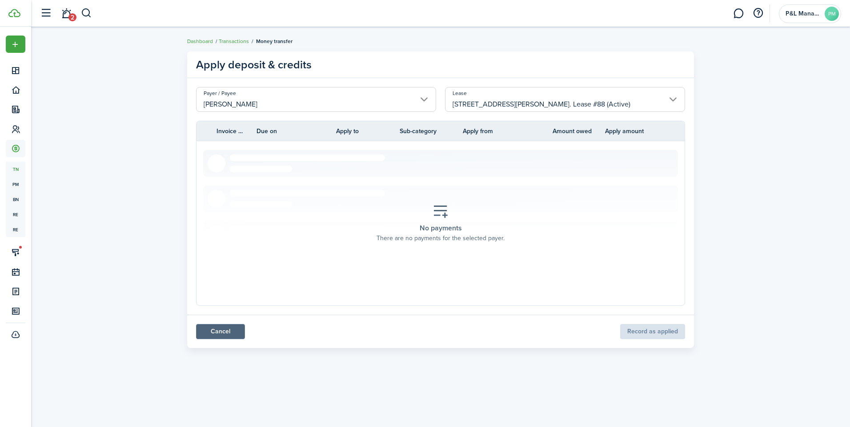
click at [201, 336] on link "Cancel" at bounding box center [220, 331] width 49 height 15
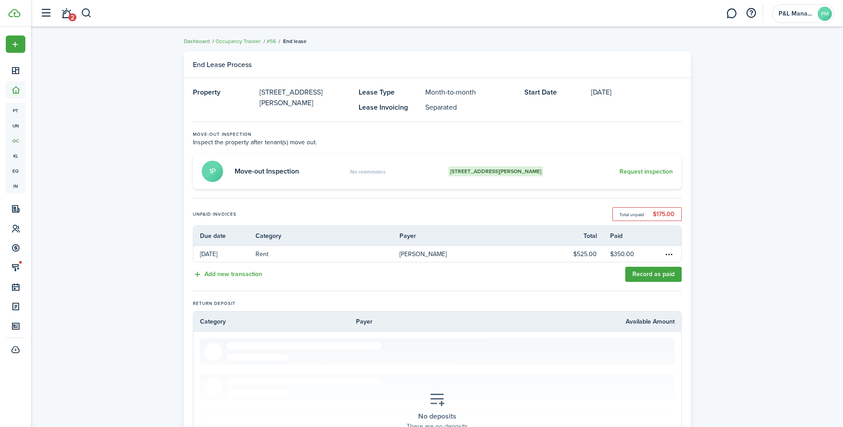
click at [203, 43] on link "Dashboard" at bounding box center [197, 41] width 26 height 8
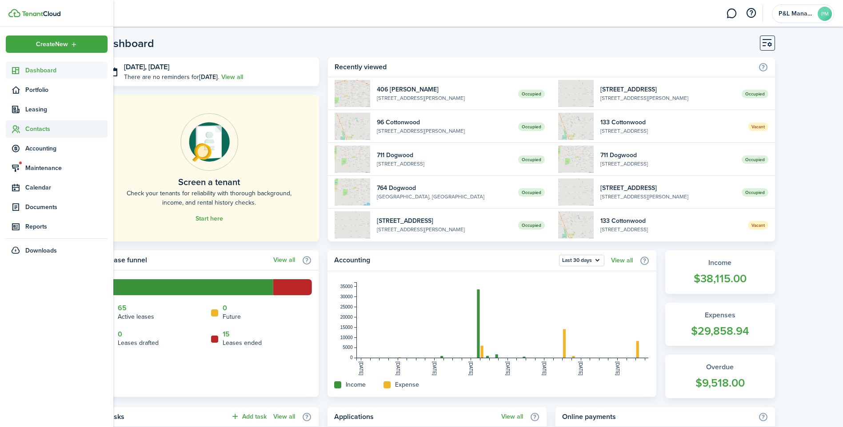
click at [26, 131] on span "Contacts" at bounding box center [66, 128] width 82 height 9
click at [32, 142] on ul "tn Tenants sp Service Pros" at bounding box center [57, 157] width 102 height 39
click at [32, 149] on span "Tenants" at bounding box center [66, 149] width 82 height 9
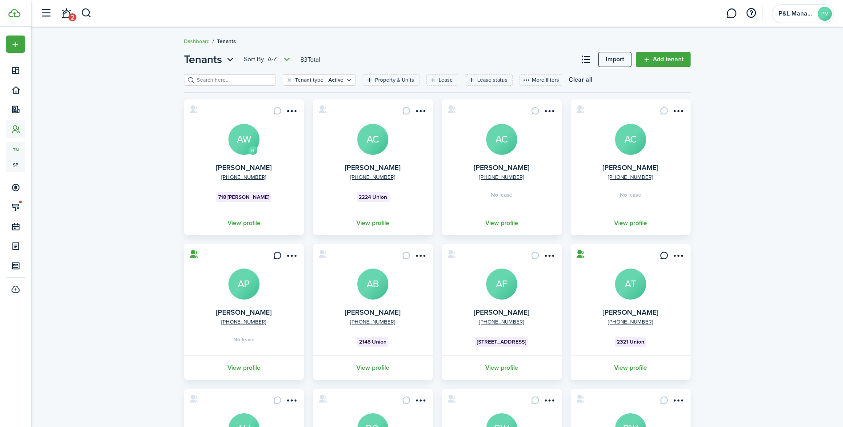
click at [248, 76] on input "search" at bounding box center [234, 80] width 78 height 8
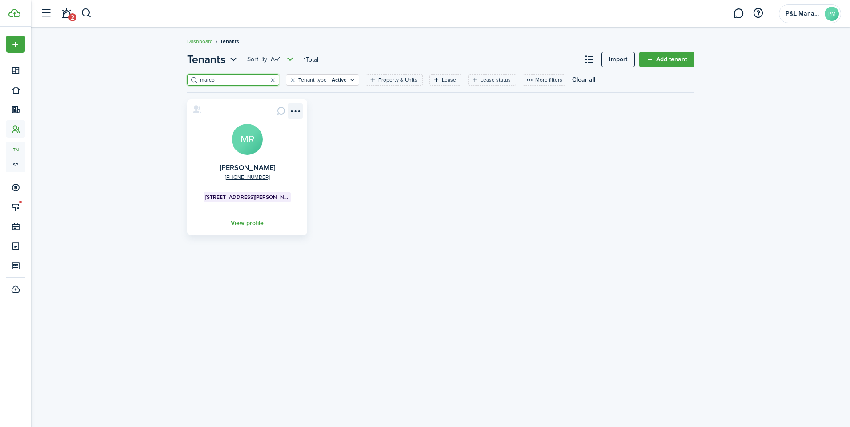
type input "marco"
click at [298, 109] on menu-btn-icon "Open menu" at bounding box center [294, 111] width 15 height 15
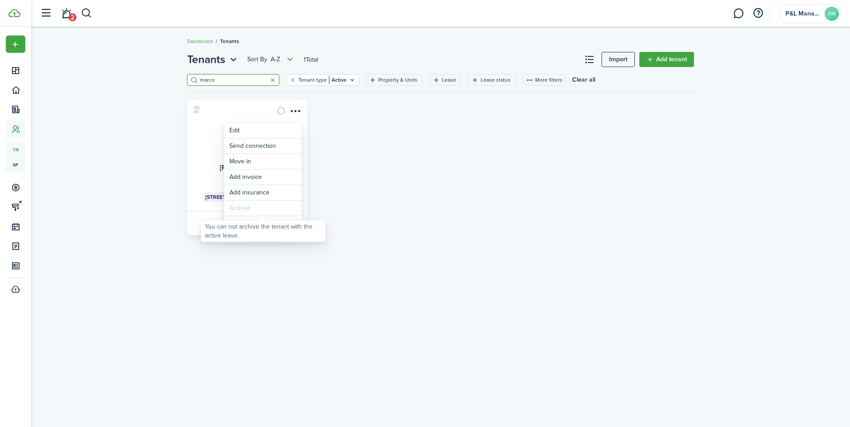
click at [244, 207] on div "Archive" at bounding box center [263, 208] width 78 height 15
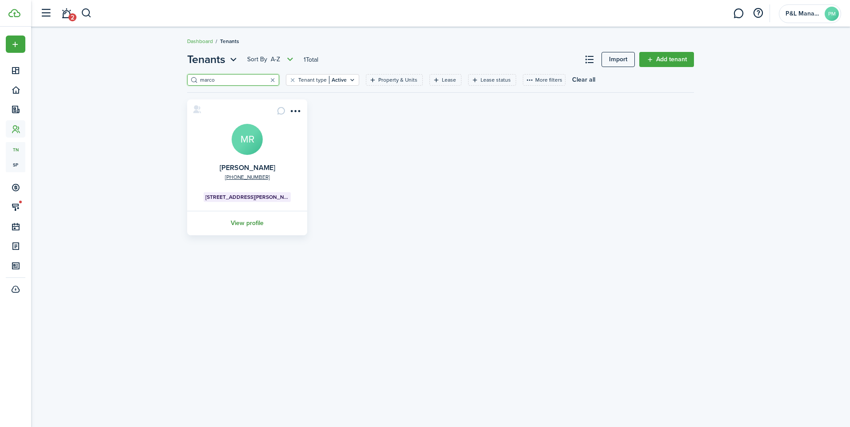
click at [199, 223] on link "View profile" at bounding box center [247, 223] width 123 height 24
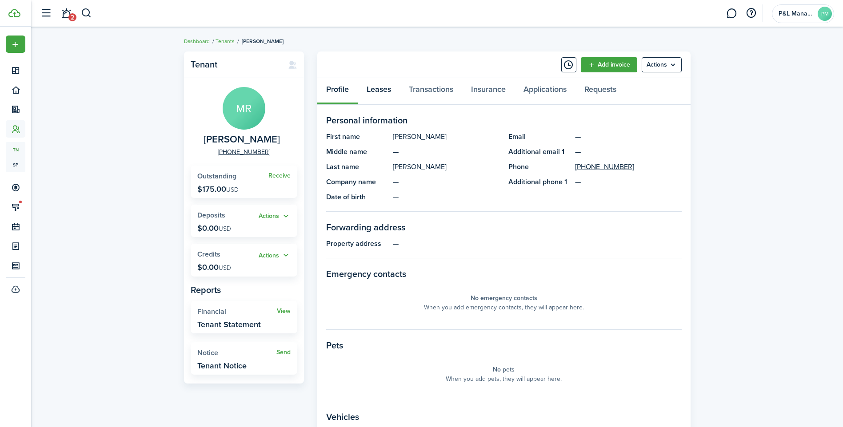
click at [378, 88] on link "Leases" at bounding box center [379, 91] width 42 height 27
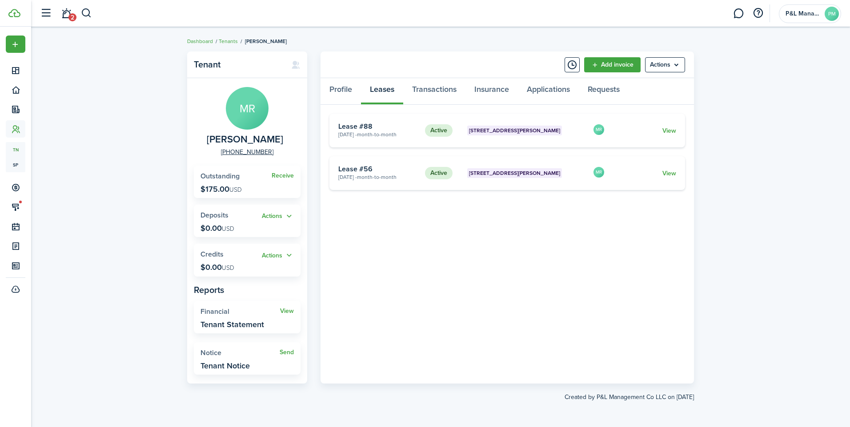
click at [658, 170] on card-footer "View" at bounding box center [646, 173] width 59 height 9
click at [670, 173] on link "View" at bounding box center [669, 173] width 14 height 9
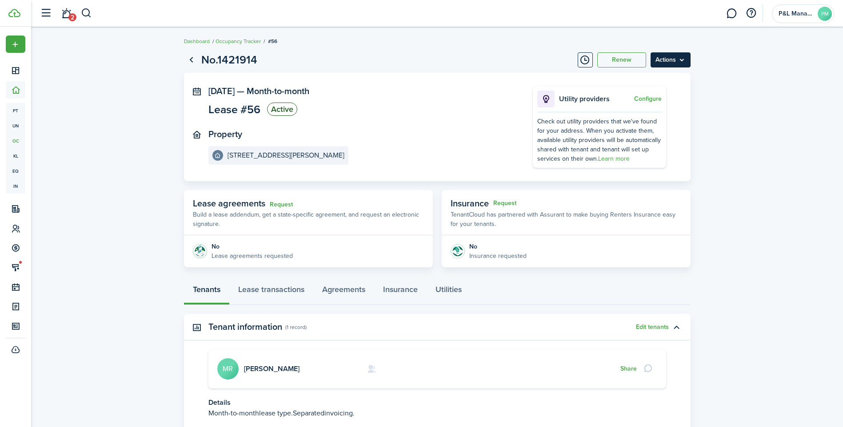
click at [678, 59] on menu-btn "Actions" at bounding box center [670, 59] width 40 height 15
click at [629, 110] on link "End Lease" at bounding box center [652, 110] width 78 height 15
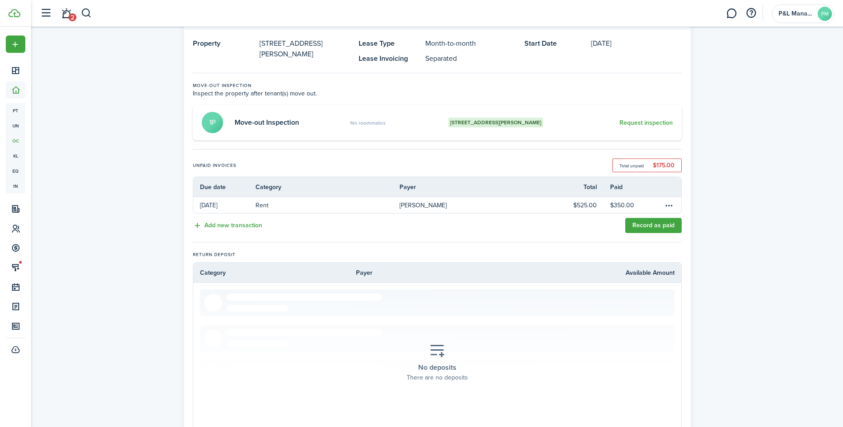
scroll to position [166, 0]
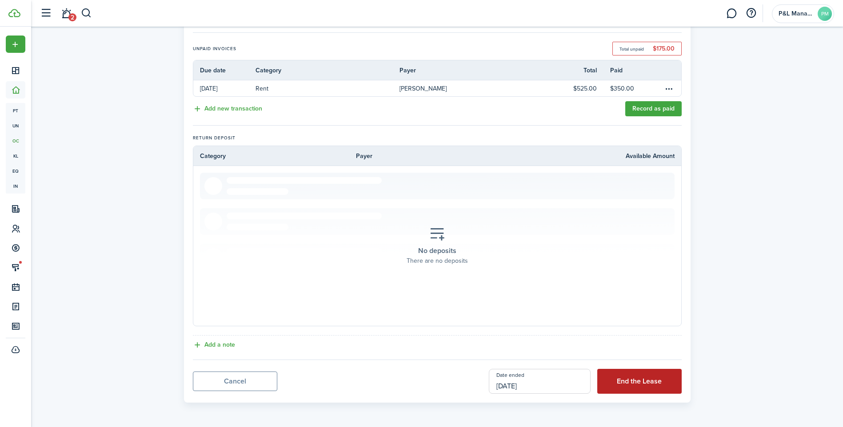
click at [625, 388] on button "End the Lease" at bounding box center [639, 381] width 84 height 25
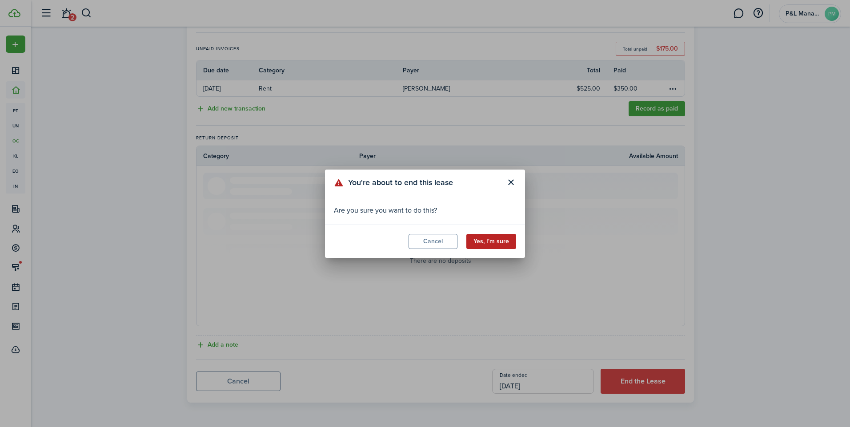
click at [491, 235] on button "Yes, I'm sure" at bounding box center [491, 241] width 50 height 15
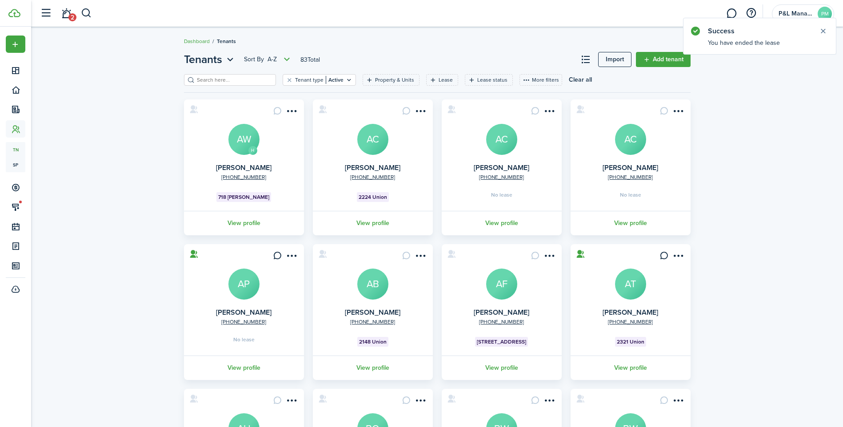
click at [230, 79] on input "search" at bounding box center [234, 80] width 78 height 8
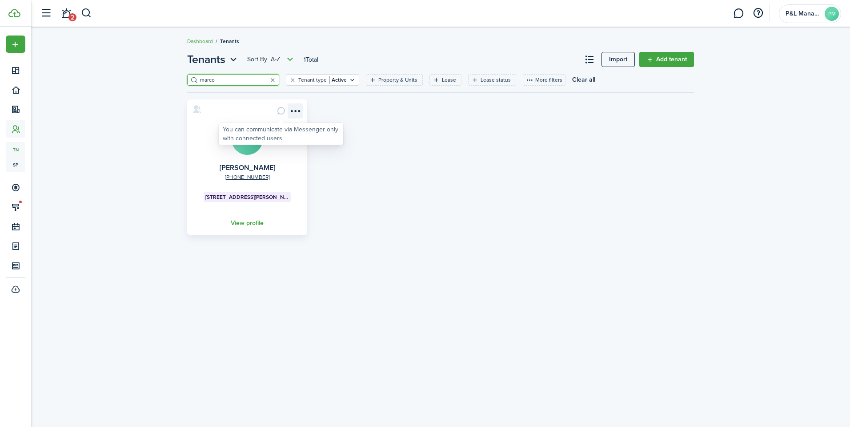
type input "marco"
click at [299, 112] on menu-btn-icon "Open menu" at bounding box center [294, 111] width 15 height 15
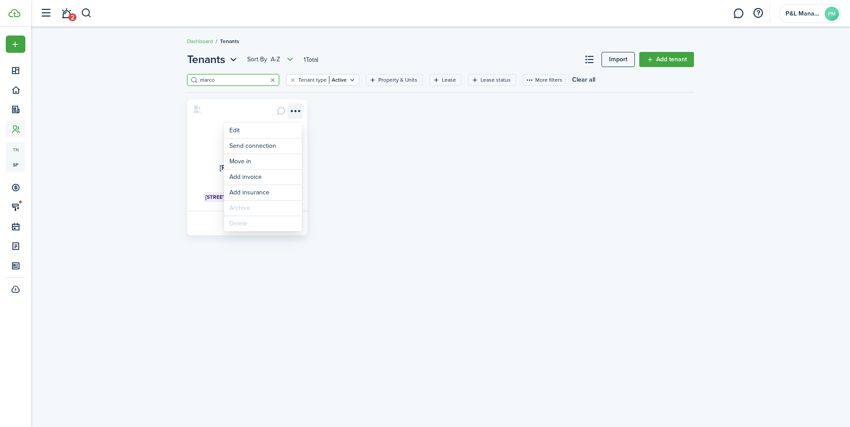
click at [299, 112] on menu-btn-icon "Open menu" at bounding box center [294, 111] width 15 height 15
click at [236, 224] on link "View profile" at bounding box center [247, 223] width 123 height 24
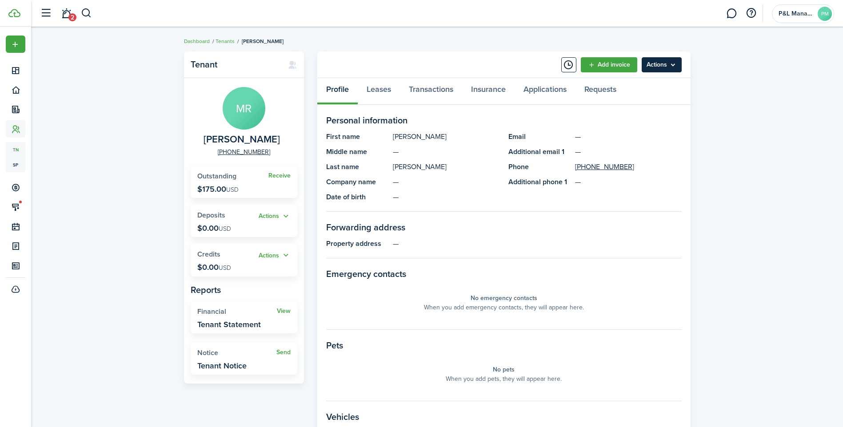
click at [665, 66] on menu-btn "Actions" at bounding box center [662, 64] width 40 height 15
click at [666, 67] on menu-btn "Actions" at bounding box center [662, 64] width 40 height 15
click at [379, 88] on link "Leases" at bounding box center [379, 91] width 42 height 27
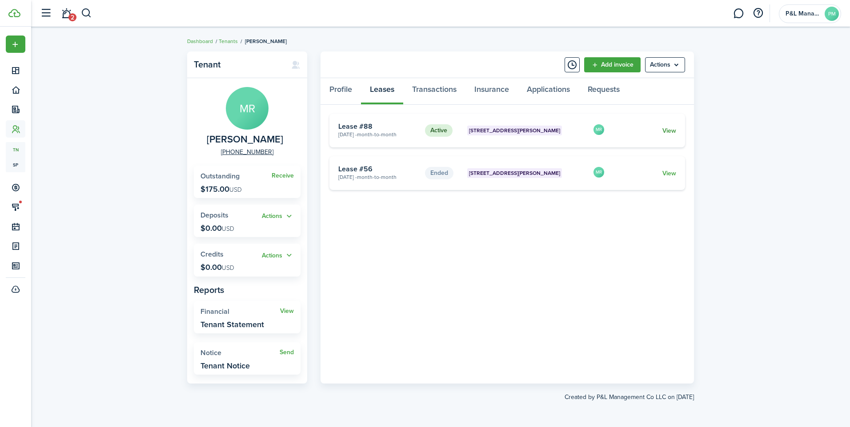
click at [671, 129] on link "View" at bounding box center [669, 130] width 14 height 9
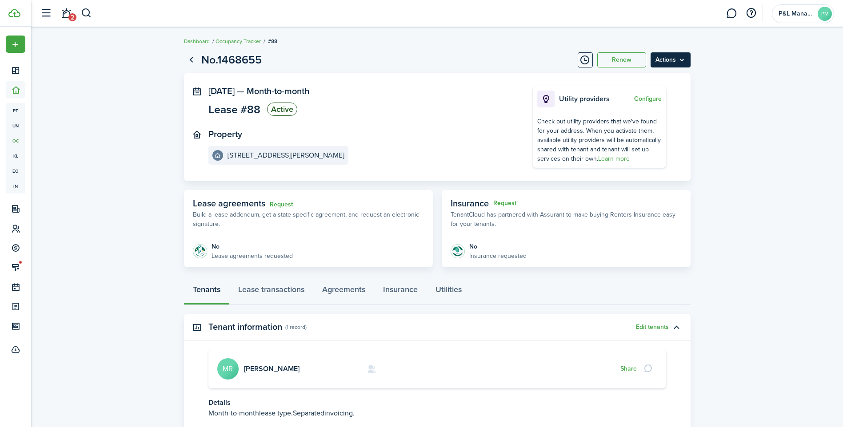
click at [681, 55] on menu-btn "Actions" at bounding box center [670, 59] width 40 height 15
click at [638, 126] on button "Delete" at bounding box center [652, 126] width 78 height 15
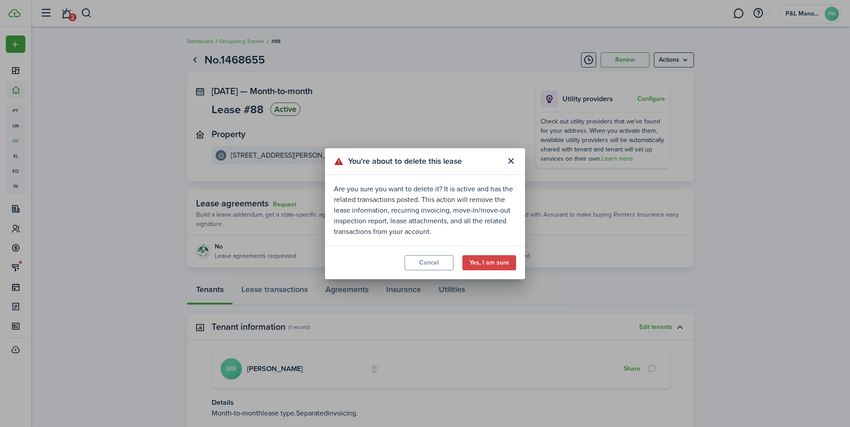
click at [479, 271] on modal-footer "Cancel Yes, I am sure" at bounding box center [425, 262] width 200 height 33
click at [487, 265] on button "Yes, I am sure" at bounding box center [489, 262] width 54 height 15
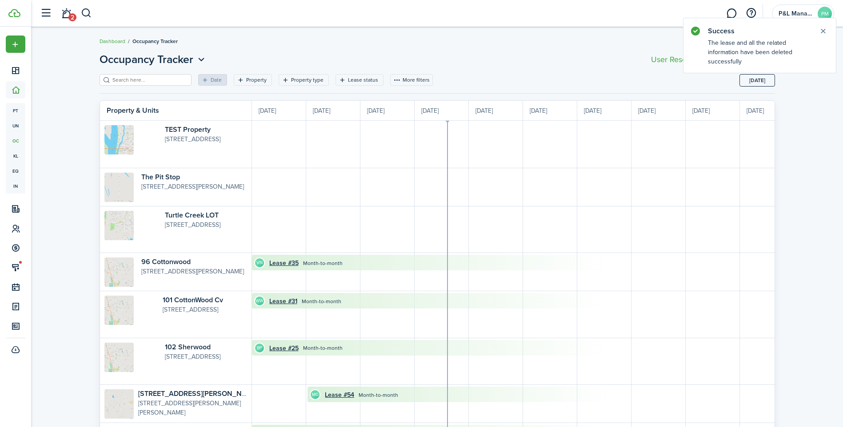
scroll to position [0, 163]
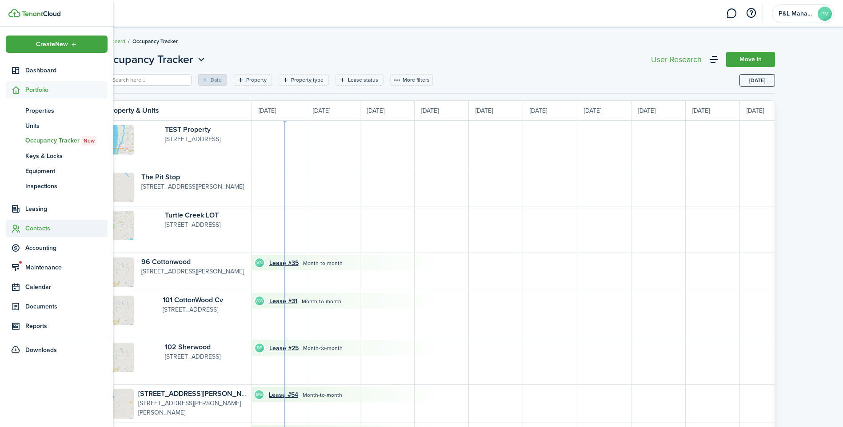
click at [32, 226] on span "Contacts" at bounding box center [66, 228] width 82 height 9
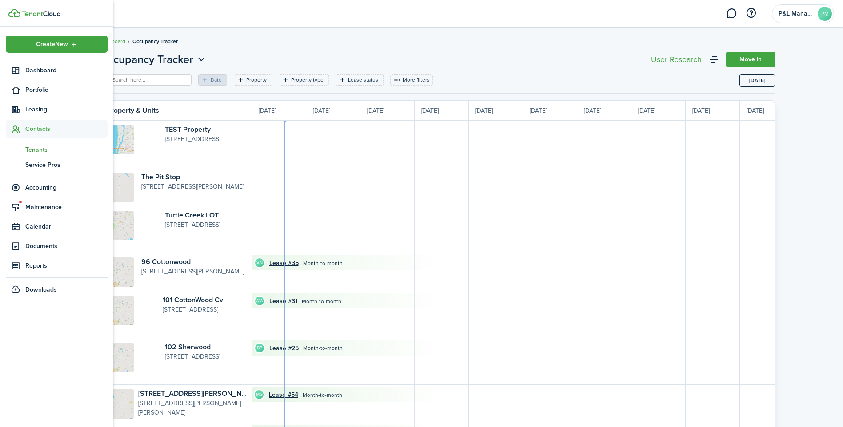
click at [31, 144] on link "tn Tenants" at bounding box center [57, 149] width 102 height 15
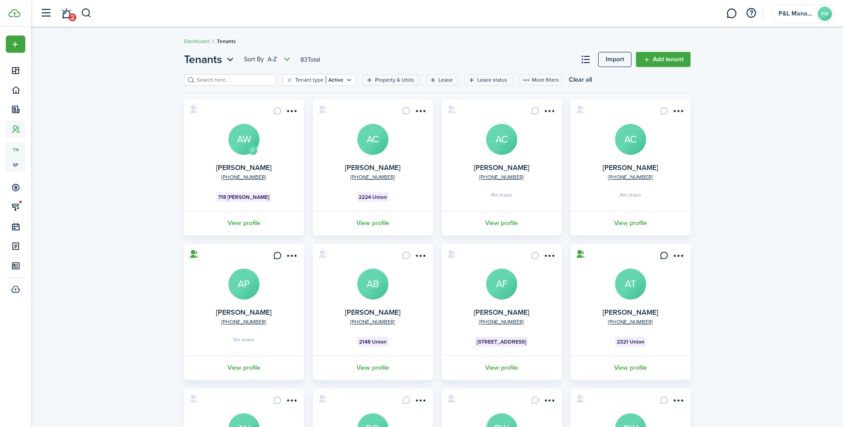
click at [231, 84] on filter-search at bounding box center [230, 80] width 92 height 12
click at [238, 79] on input "search" at bounding box center [234, 80] width 78 height 8
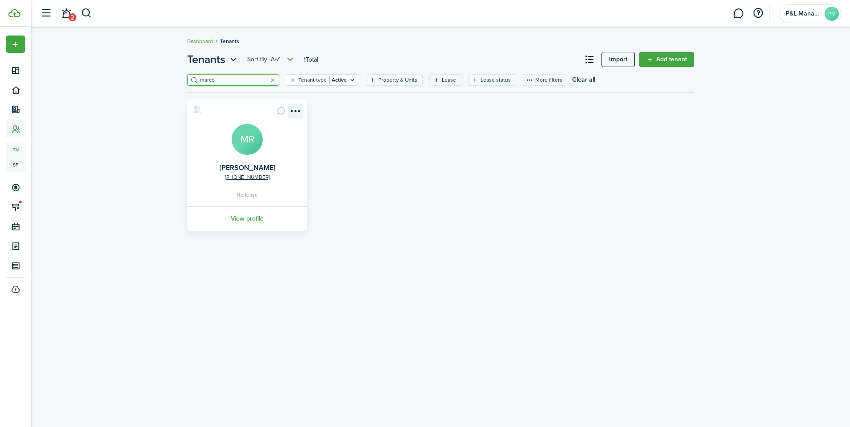
type input "marco"
click at [300, 113] on menu-btn-icon "Open menu" at bounding box center [294, 111] width 15 height 15
click at [243, 205] on button "Archive" at bounding box center [263, 208] width 78 height 15
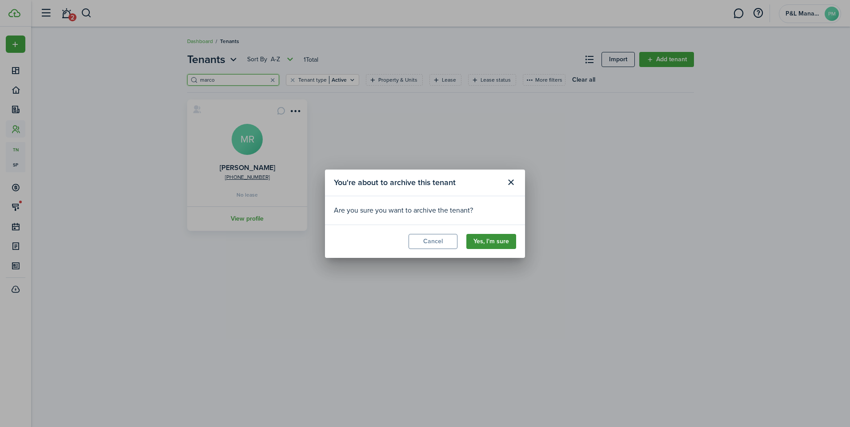
click at [489, 246] on button "Yes, I'm sure" at bounding box center [491, 241] width 50 height 15
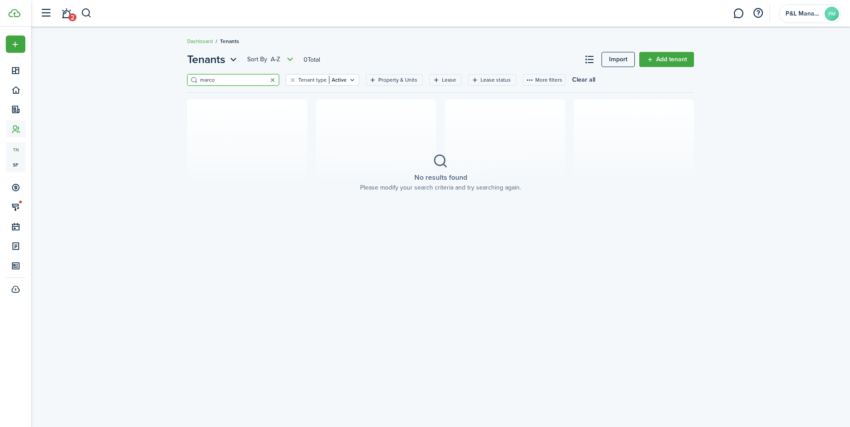
click at [266, 79] on button "button" at bounding box center [272, 80] width 12 height 12
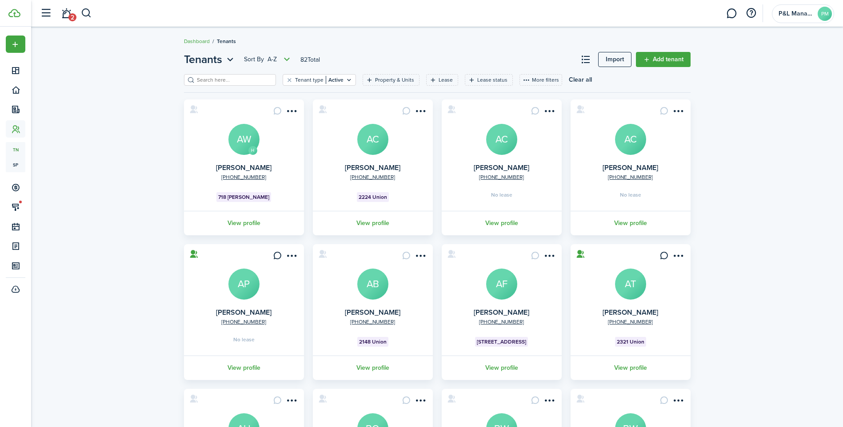
click at [252, 91] on div "Tenant type Active Property & Units Lease Lease status More filters Save filter…" at bounding box center [437, 83] width 507 height 18
click at [257, 83] on input "search" at bounding box center [234, 80] width 78 height 8
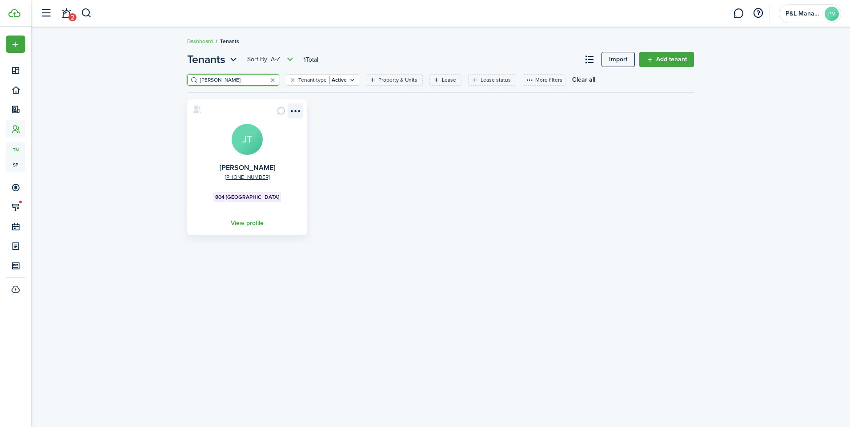
type input "[PERSON_NAME]"
click at [294, 112] on menu-btn-icon "Open menu" at bounding box center [294, 111] width 15 height 15
click at [295, 112] on menu-btn-icon "Open menu" at bounding box center [294, 111] width 15 height 15
click at [251, 223] on link "View profile" at bounding box center [247, 223] width 123 height 24
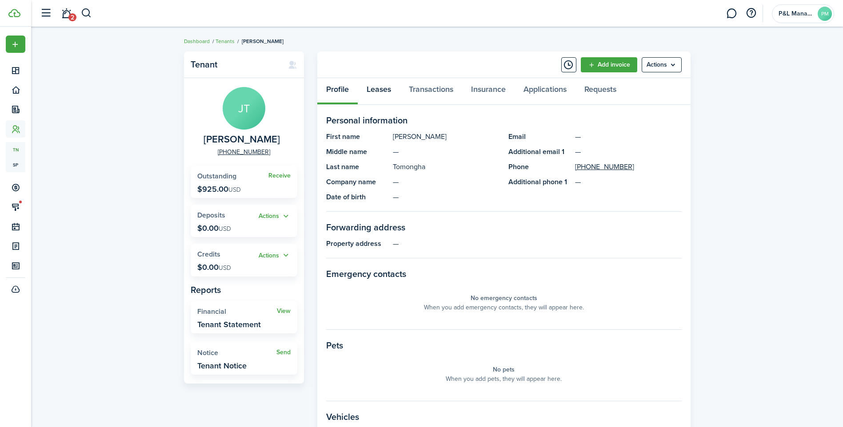
click at [388, 96] on link "Leases" at bounding box center [379, 91] width 42 height 27
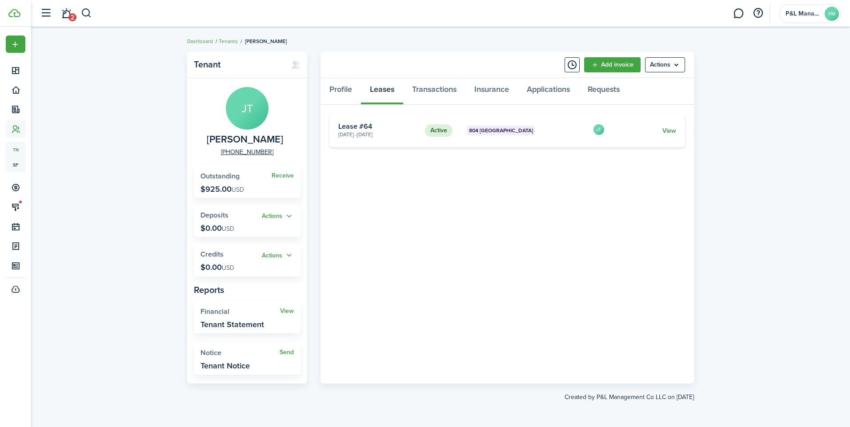
click at [666, 129] on link "View" at bounding box center [669, 130] width 14 height 9
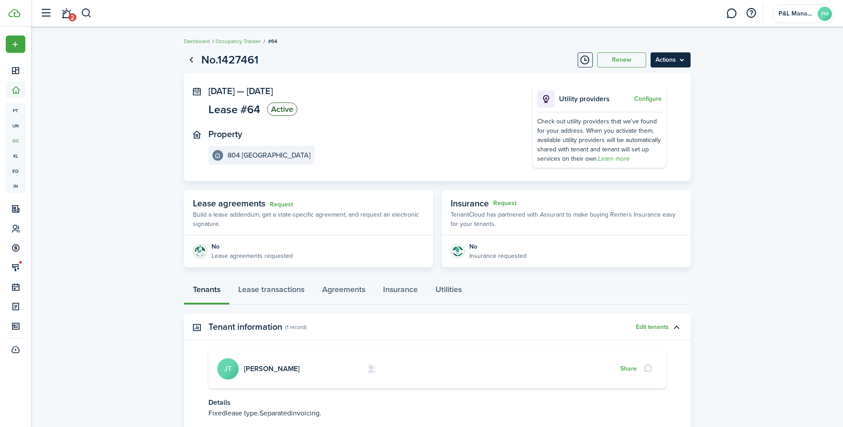
click at [678, 58] on menu-btn "Actions" at bounding box center [670, 59] width 40 height 15
click at [632, 110] on link "End Lease" at bounding box center [652, 110] width 78 height 15
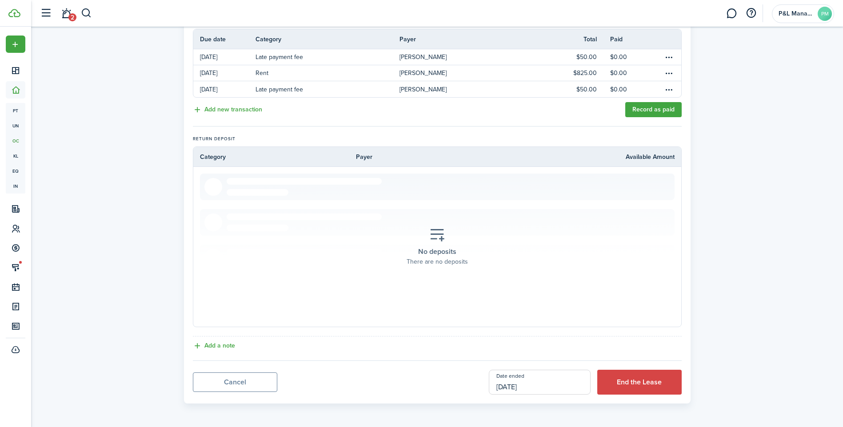
scroll to position [198, 0]
click at [639, 381] on button "End the Lease" at bounding box center [639, 381] width 84 height 25
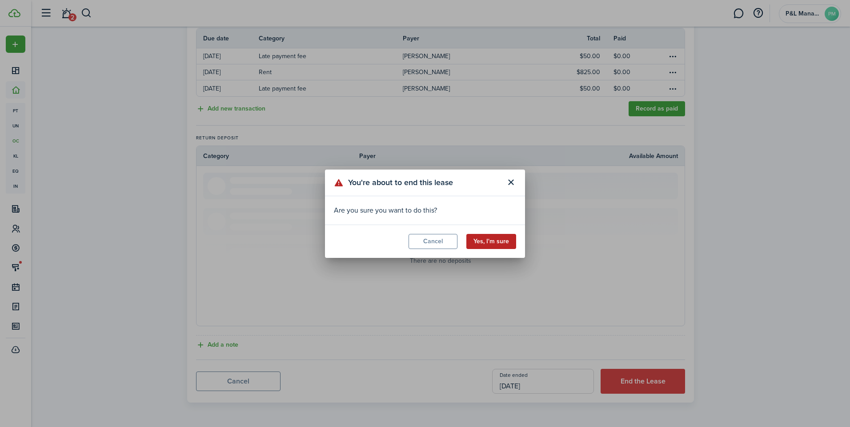
click at [483, 240] on button "Yes, I'm sure" at bounding box center [491, 241] width 50 height 15
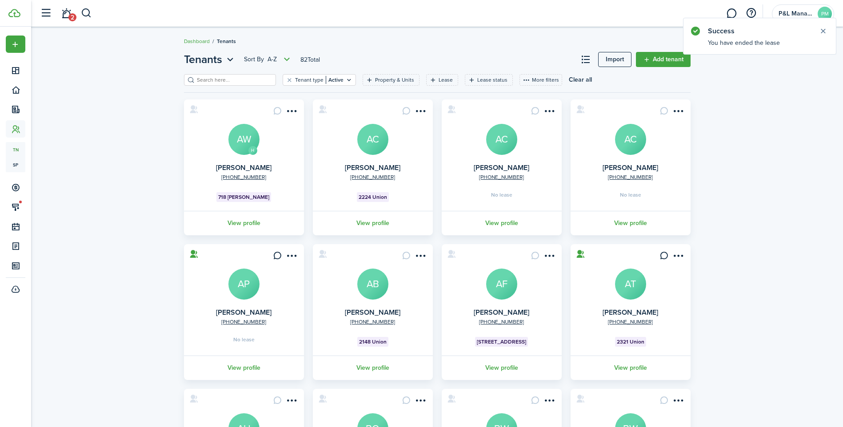
click at [227, 81] on input "search" at bounding box center [234, 80] width 78 height 8
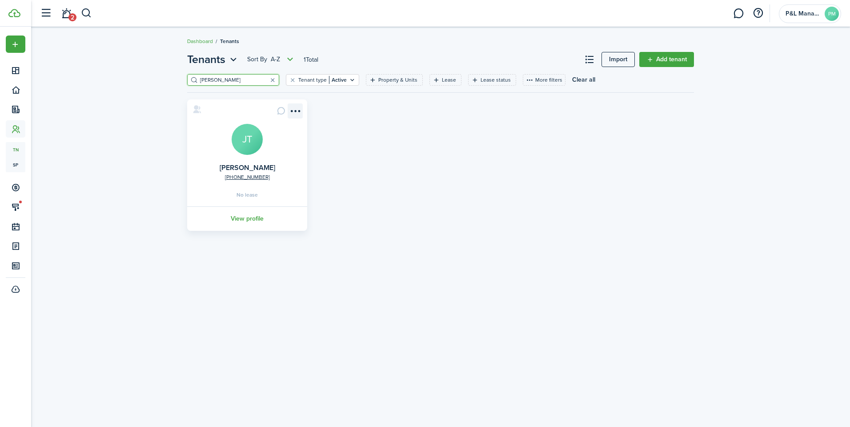
type input "[PERSON_NAME]"
click at [299, 108] on menu-btn-icon "Open menu" at bounding box center [294, 111] width 15 height 15
click at [244, 204] on button "Archive" at bounding box center [263, 208] width 78 height 15
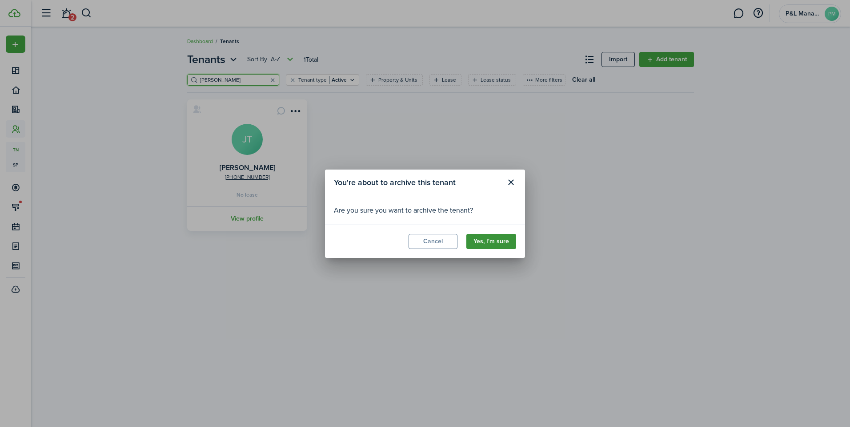
click at [492, 245] on button "Yes, I'm sure" at bounding box center [491, 241] width 50 height 15
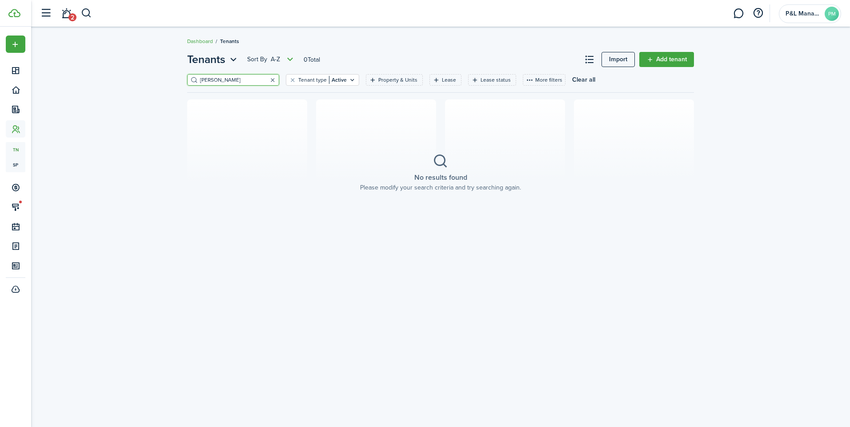
click at [266, 79] on button "button" at bounding box center [272, 80] width 12 height 12
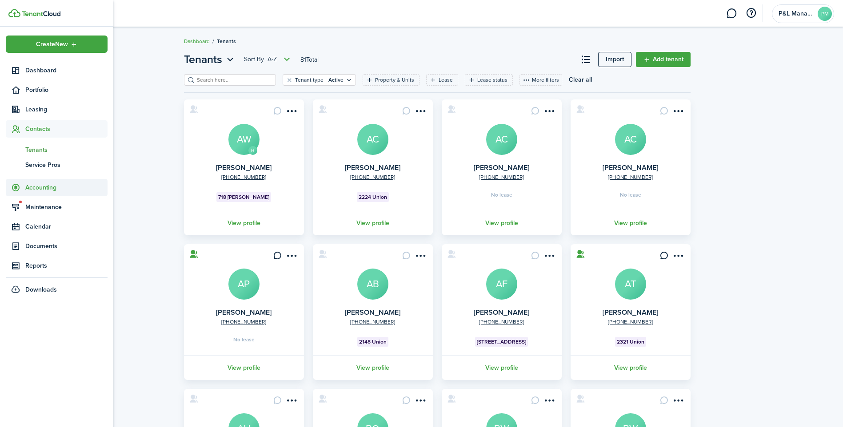
click at [47, 186] on span "Accounting" at bounding box center [66, 187] width 82 height 9
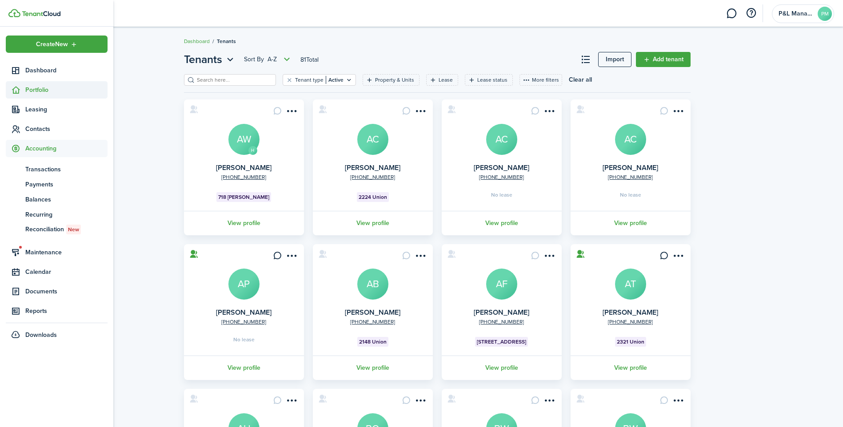
click at [39, 90] on span "Portfolio" at bounding box center [66, 89] width 82 height 9
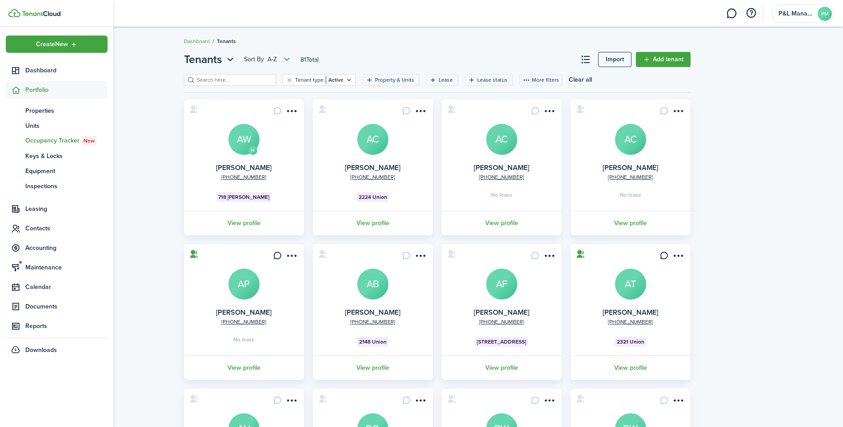
click at [45, 141] on span "Occupancy Tracker New" at bounding box center [66, 141] width 82 height 10
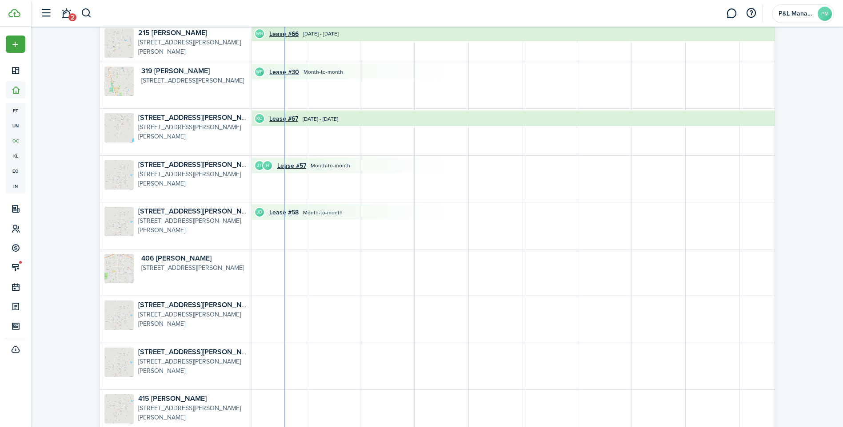
scroll to position [766, 0]
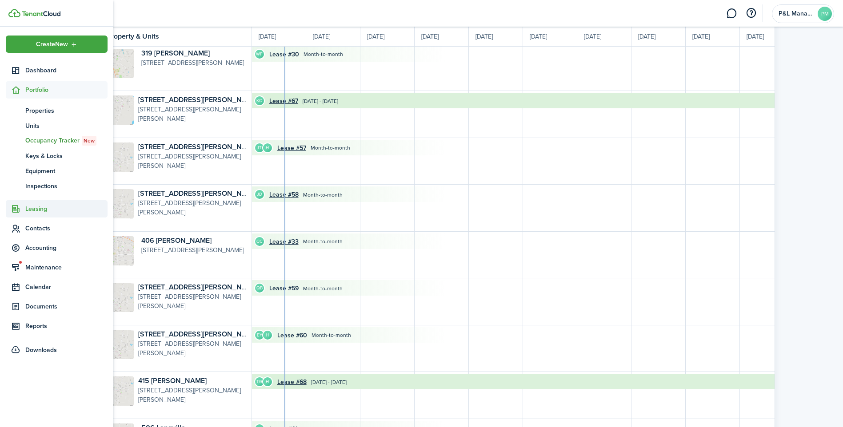
click at [36, 207] on span "Leasing" at bounding box center [66, 208] width 82 height 9
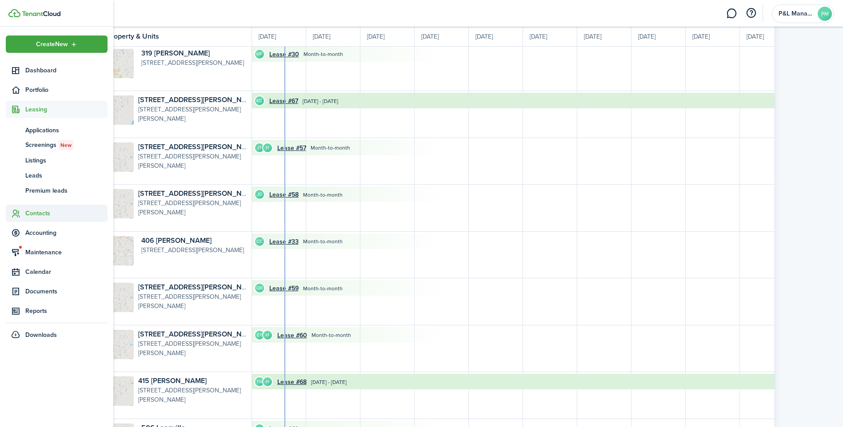
click at [30, 213] on span "Contacts" at bounding box center [66, 213] width 82 height 9
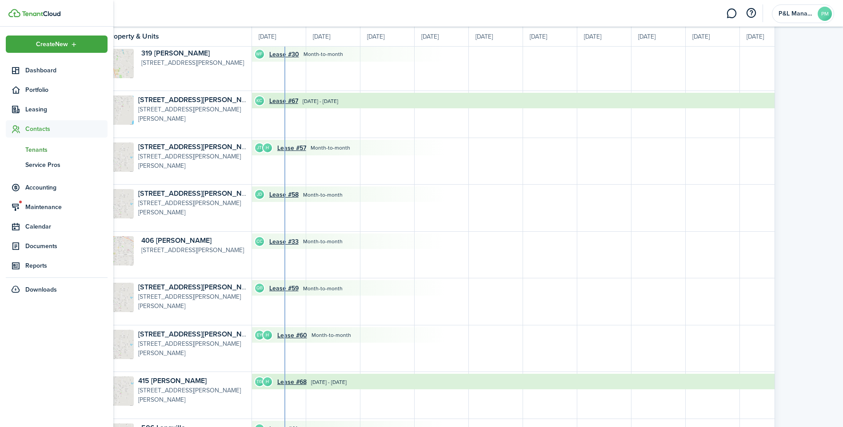
click at [41, 148] on span "Tenants" at bounding box center [66, 149] width 82 height 9
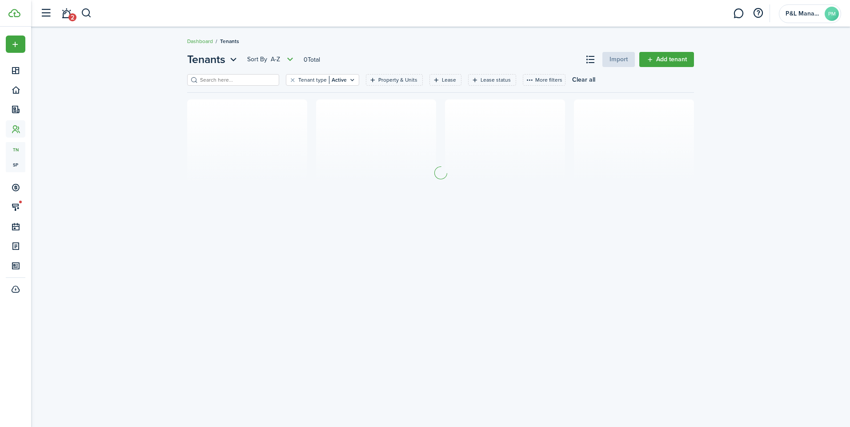
click at [217, 76] on input "search" at bounding box center [237, 80] width 78 height 8
type input "marco"
drag, startPoint x: 347, startPoint y: 79, endPoint x: 339, endPoint y: 83, distance: 8.9
click at [347, 79] on filter-tag "Tenant type Active" at bounding box center [322, 80] width 73 height 12
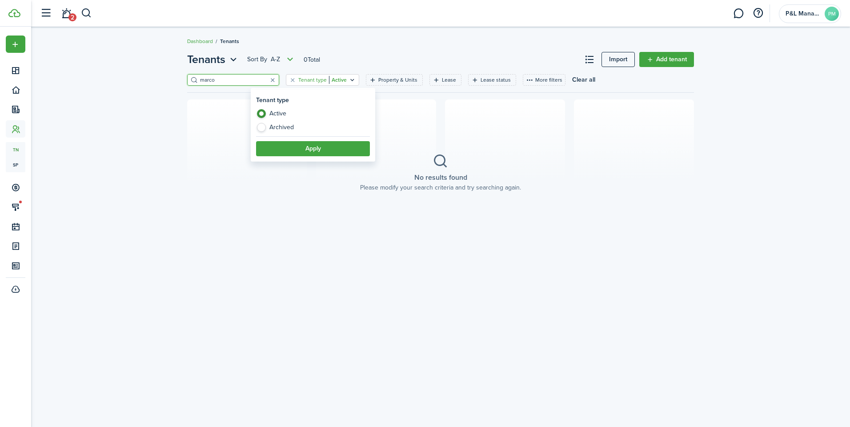
click at [263, 128] on label "Archived" at bounding box center [313, 127] width 114 height 9
radio input "false"
radio input "true"
click at [276, 148] on button "Apply" at bounding box center [313, 148] width 114 height 15
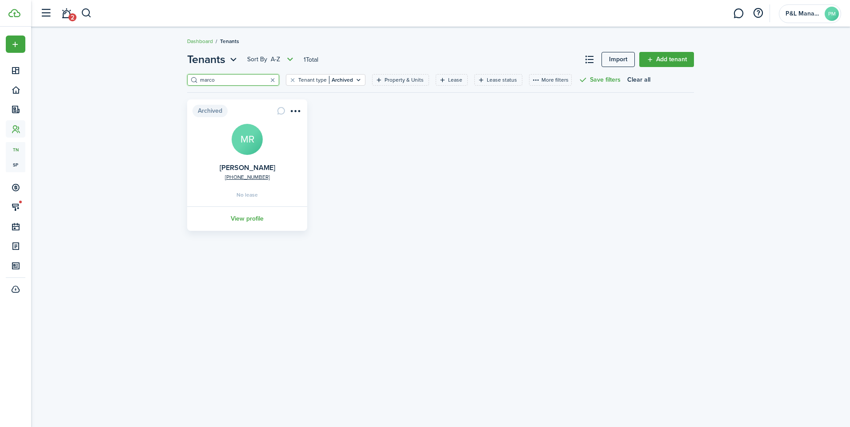
drag, startPoint x: 265, startPoint y: 80, endPoint x: 259, endPoint y: 80, distance: 5.3
click at [266, 80] on button "button" at bounding box center [272, 80] width 12 height 12
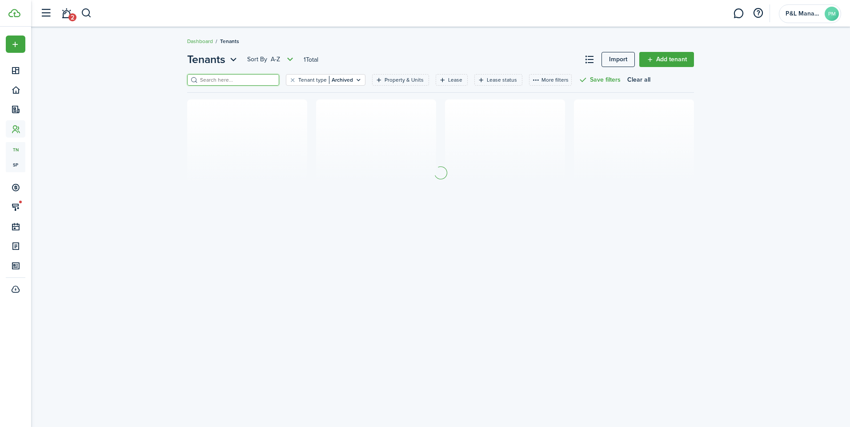
click at [241, 80] on input "search" at bounding box center [237, 80] width 78 height 8
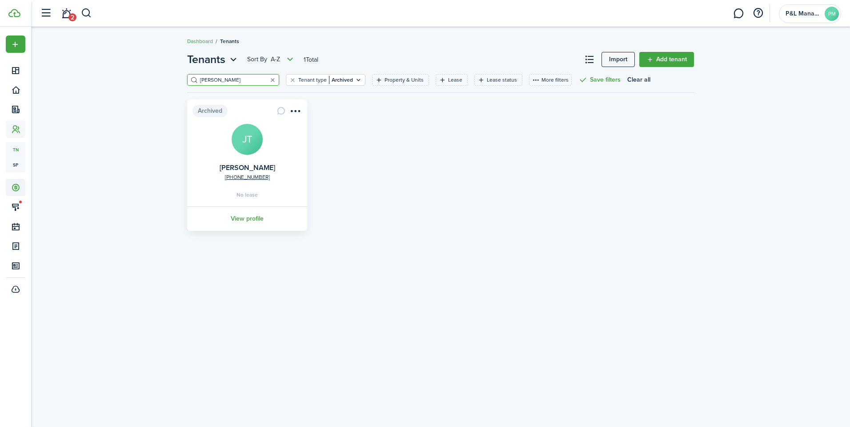
type input "[PERSON_NAME]"
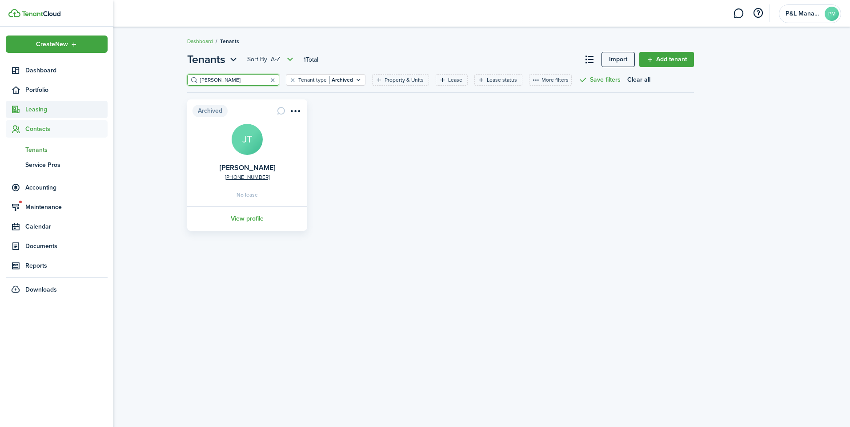
click at [42, 111] on span "Leasing" at bounding box center [66, 109] width 82 height 9
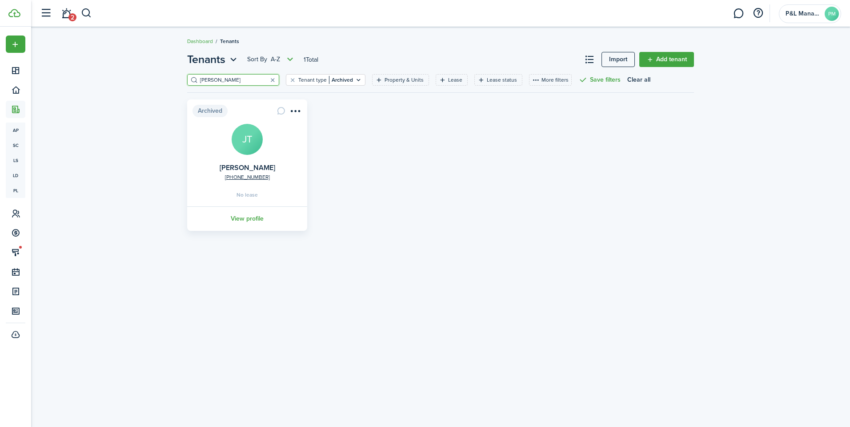
click at [267, 80] on button "button" at bounding box center [272, 80] width 12 height 12
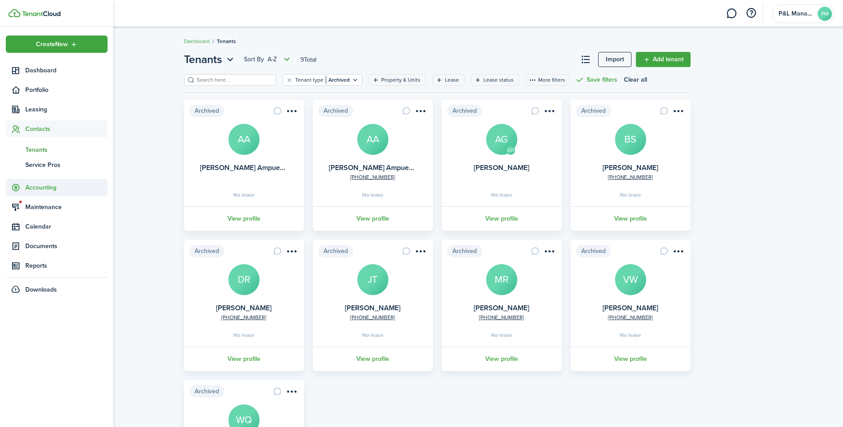
click at [30, 185] on span "Accounting" at bounding box center [66, 187] width 82 height 9
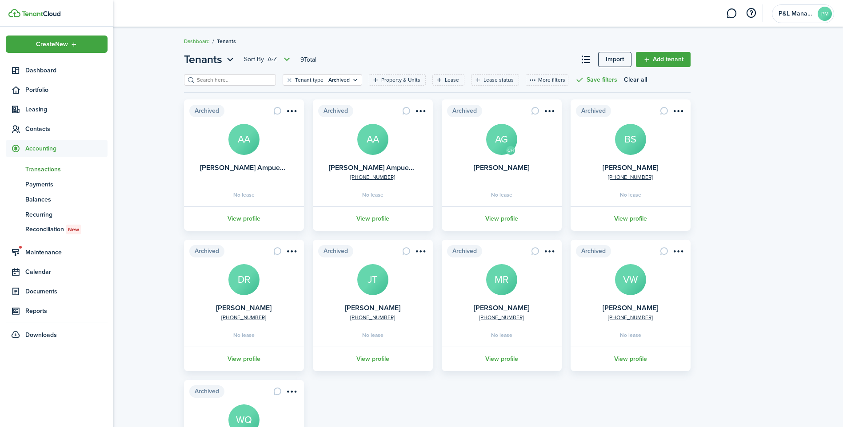
click at [47, 165] on span "Transactions" at bounding box center [66, 169] width 82 height 9
